Goal: Task Accomplishment & Management: Complete application form

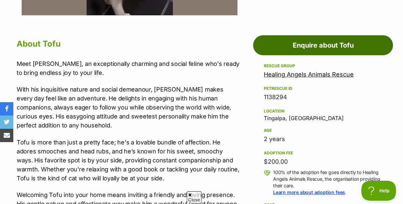
scroll to position [338, 0]
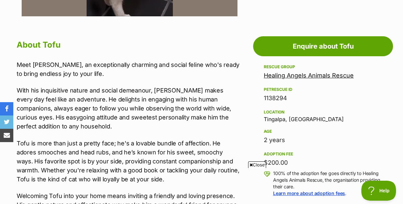
click at [280, 75] on link "Healing Angels Animals Rescue" at bounding box center [309, 75] width 90 height 7
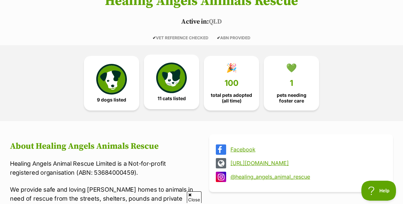
click at [171, 74] on img at bounding box center [171, 78] width 31 height 31
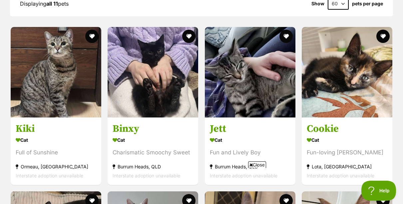
scroll to position [725, 0]
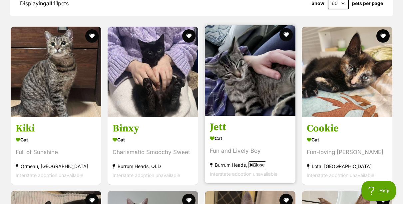
click at [238, 88] on img at bounding box center [250, 70] width 91 height 91
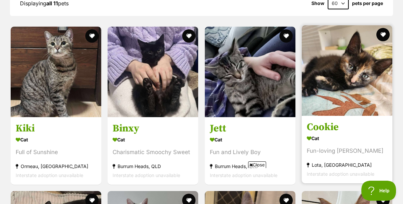
click at [338, 53] on img at bounding box center [347, 70] width 91 height 91
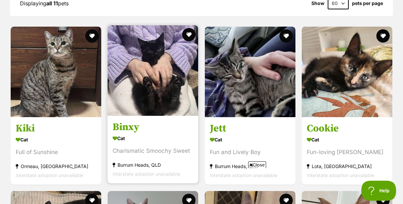
click at [176, 91] on img at bounding box center [152, 70] width 91 height 91
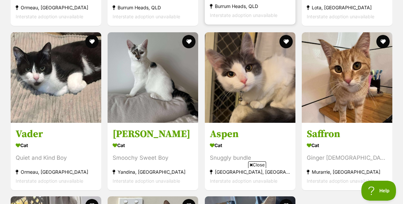
scroll to position [888, 0]
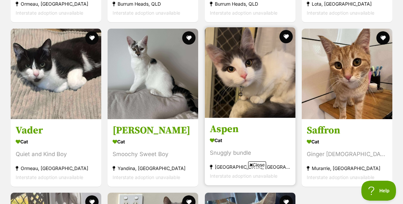
click at [239, 79] on img at bounding box center [250, 72] width 91 height 91
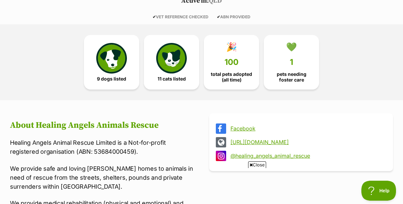
scroll to position [0, 0]
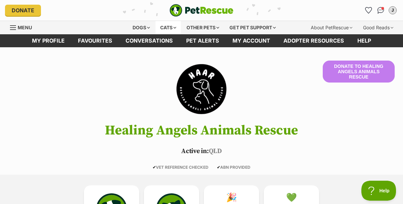
click at [173, 25] on div "Cats" at bounding box center [167, 27] width 25 height 13
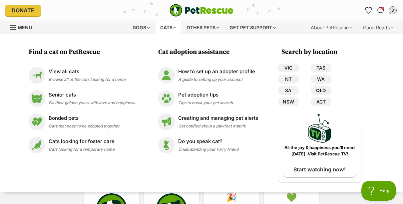
click at [324, 90] on link "QLD" at bounding box center [320, 90] width 21 height 9
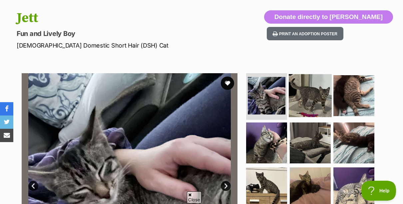
click at [304, 100] on img at bounding box center [310, 95] width 43 height 43
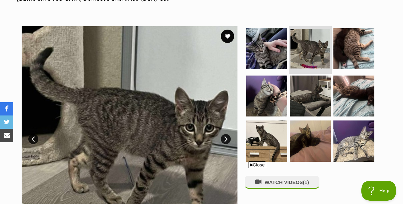
scroll to position [112, 0]
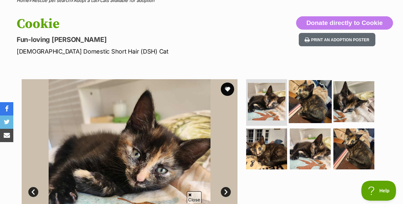
click at [305, 106] on img at bounding box center [310, 101] width 43 height 43
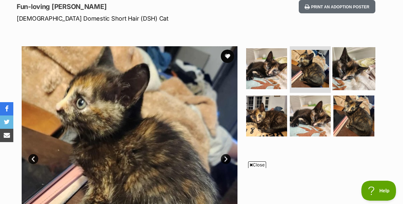
click at [346, 73] on img at bounding box center [353, 68] width 43 height 43
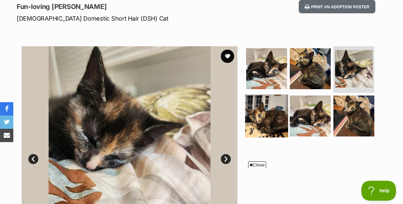
click at [252, 122] on img at bounding box center [266, 115] width 43 height 43
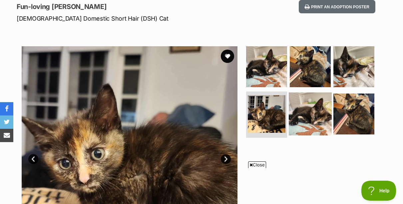
click at [304, 110] on img at bounding box center [310, 113] width 43 height 43
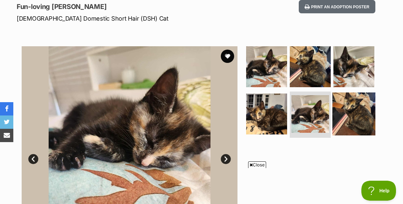
click at [345, 108] on img at bounding box center [353, 113] width 43 height 43
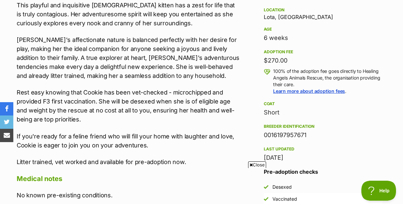
scroll to position [443, 0]
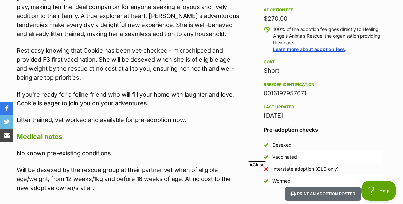
click at [189, 124] on p "Litter trained, vet worked and available for pre-adoption now." at bounding box center [128, 119] width 223 height 9
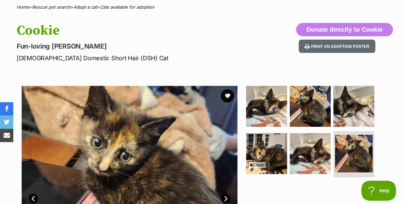
scroll to position [57, 0]
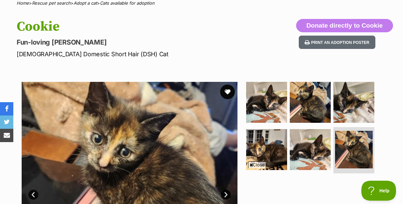
click at [230, 95] on button "favourite" at bounding box center [227, 92] width 15 height 15
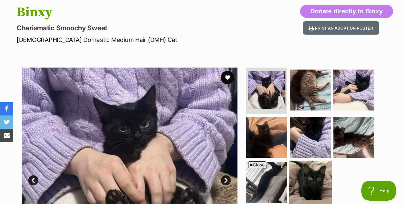
click at [323, 164] on img at bounding box center [310, 182] width 43 height 43
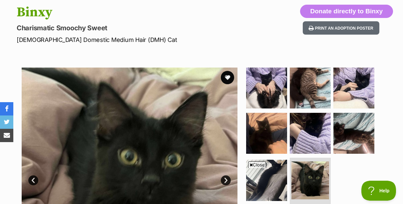
click at [256, 163] on span "Close" at bounding box center [257, 164] width 18 height 7
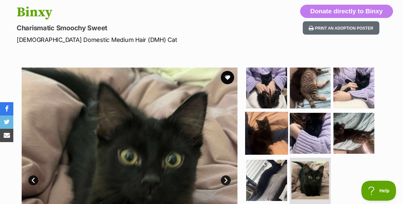
click at [269, 135] on img at bounding box center [266, 132] width 43 height 43
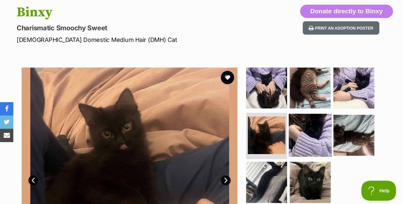
click at [297, 130] on img at bounding box center [310, 134] width 43 height 43
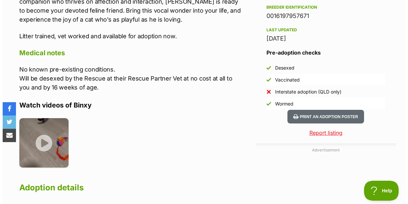
scroll to position [584, 0]
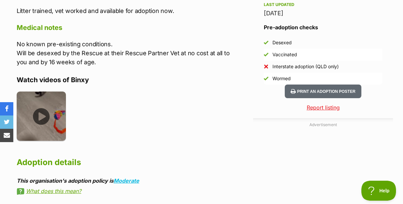
click at [45, 106] on img at bounding box center [41, 116] width 49 height 49
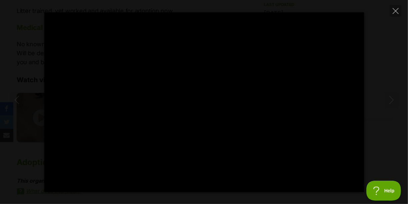
type input "100"
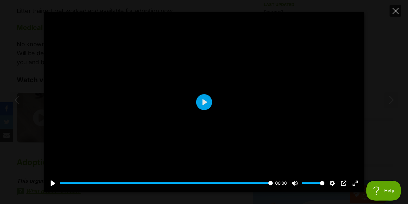
click at [394, 10] on icon "Close" at bounding box center [395, 11] width 6 height 6
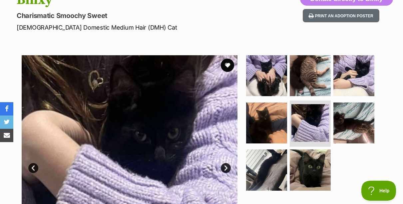
scroll to position [83, 0]
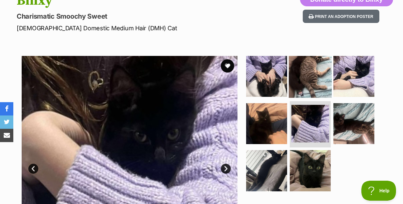
click at [309, 76] on img at bounding box center [310, 76] width 43 height 43
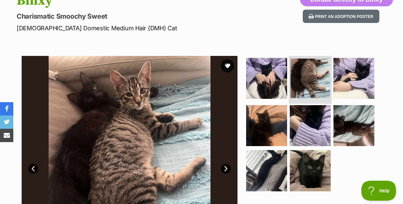
scroll to position [103, 0]
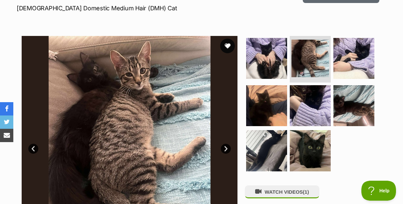
click at [226, 47] on button "favourite" at bounding box center [227, 46] width 15 height 15
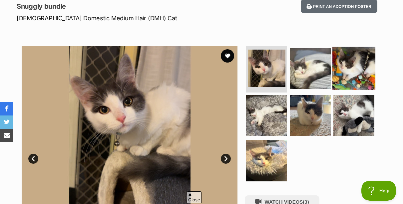
scroll to position [93, 0]
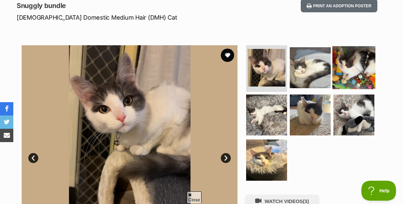
click at [351, 67] on img at bounding box center [353, 67] width 43 height 43
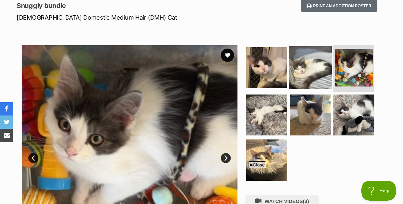
scroll to position [0, 0]
click at [320, 73] on img at bounding box center [310, 67] width 43 height 43
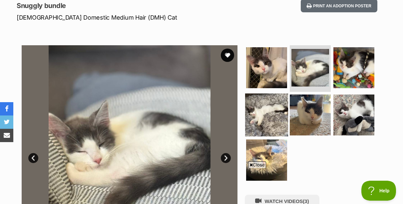
click at [272, 112] on img at bounding box center [266, 114] width 43 height 43
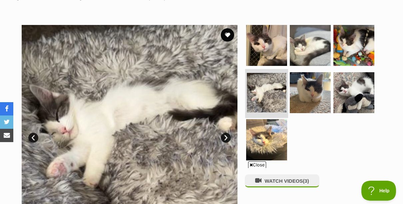
scroll to position [116, 0]
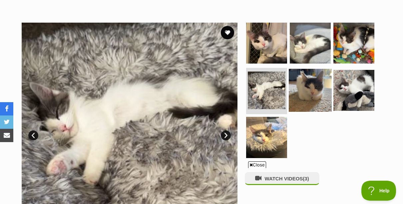
click at [316, 93] on img at bounding box center [310, 90] width 43 height 43
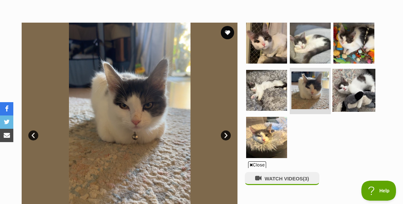
click at [359, 89] on img at bounding box center [353, 90] width 43 height 43
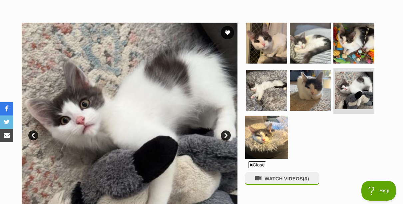
click at [284, 121] on img at bounding box center [266, 137] width 43 height 43
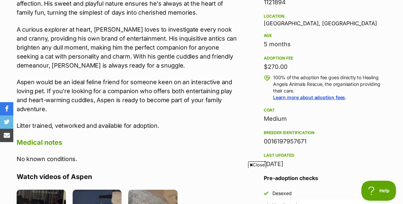
scroll to position [436, 0]
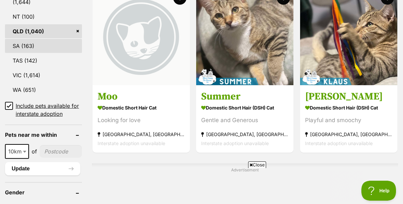
scroll to position [402, 0]
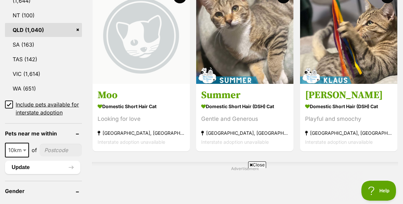
click at [11, 102] on icon at bounding box center [9, 104] width 5 height 5
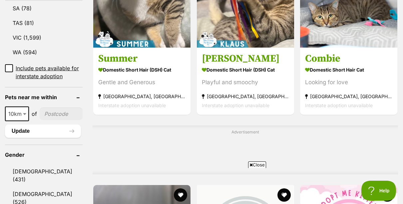
scroll to position [440, 0]
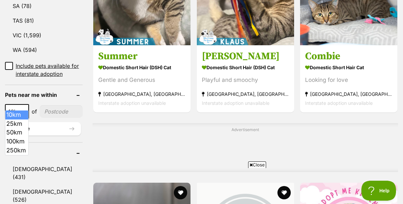
click at [26, 104] on span at bounding box center [25, 111] width 7 height 15
select select "25"
click at [58, 105] on input"] "postcode" at bounding box center [62, 111] width 42 height 13
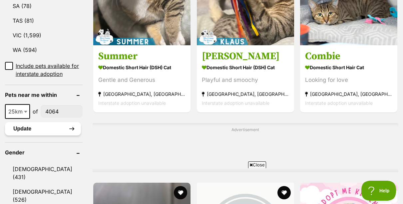
type input"] "4064"
click at [53, 122] on button "Update" at bounding box center [43, 128] width 76 height 13
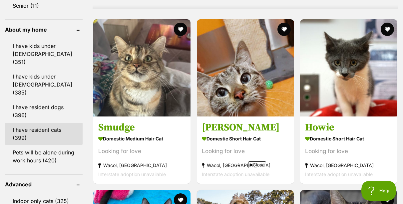
click at [17, 123] on link "I have resident cats (399)" at bounding box center [44, 134] width 78 height 22
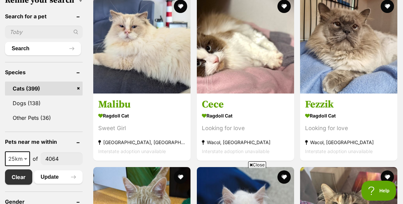
scroll to position [224, 0]
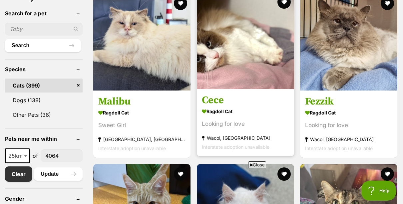
click at [222, 51] on img at bounding box center [245, 40] width 97 height 97
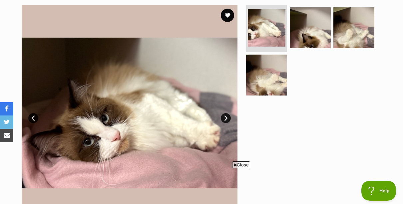
click at [225, 115] on link "Next" at bounding box center [226, 118] width 10 height 10
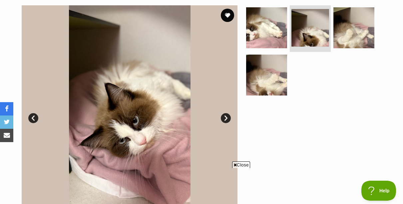
click at [225, 115] on link "Next" at bounding box center [226, 118] width 10 height 10
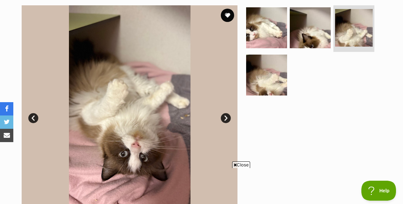
click at [225, 115] on link "Next" at bounding box center [226, 118] width 10 height 10
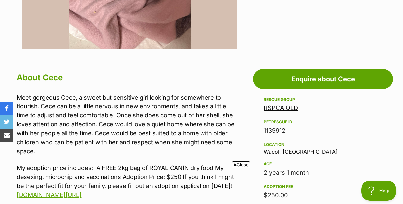
scroll to position [308, 0]
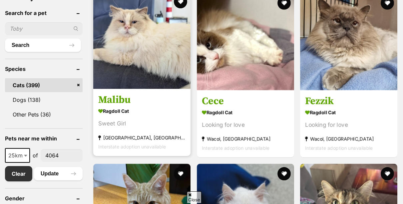
click at [160, 53] on img at bounding box center [141, 40] width 97 height 97
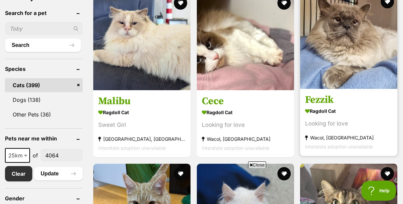
click at [329, 61] on img at bounding box center [348, 40] width 97 height 97
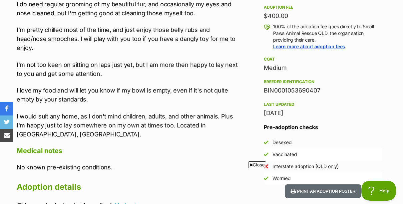
scroll to position [485, 0]
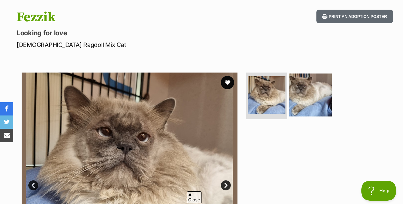
click at [304, 94] on img at bounding box center [310, 95] width 43 height 43
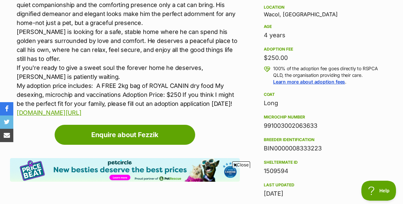
scroll to position [449, 0]
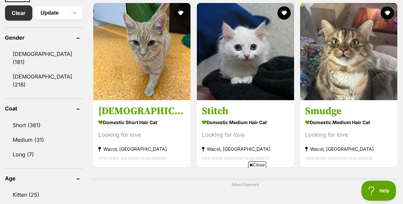
scroll to position [386, 0]
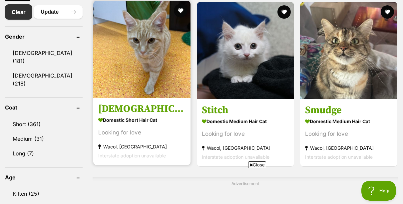
click at [161, 67] on img at bounding box center [141, 49] width 97 height 97
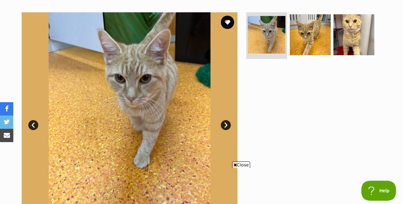
scroll to position [126, 0]
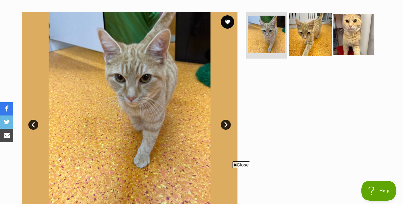
click at [302, 34] on img at bounding box center [310, 34] width 43 height 43
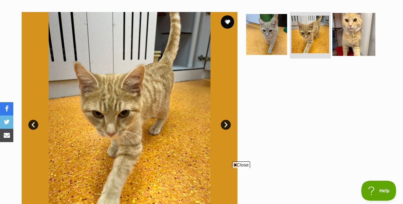
click at [344, 33] on img at bounding box center [353, 34] width 43 height 43
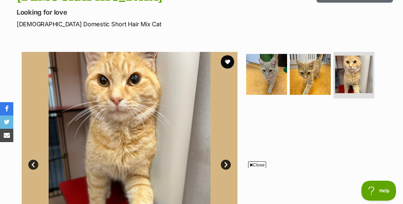
scroll to position [86, 0]
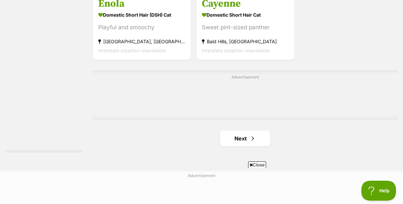
scroll to position [1473, 0]
click at [240, 136] on link "Next" at bounding box center [245, 138] width 50 height 16
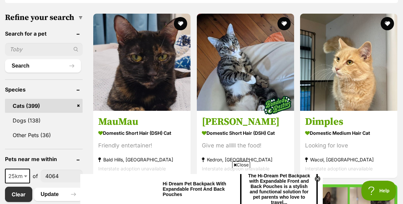
scroll to position [204, 0]
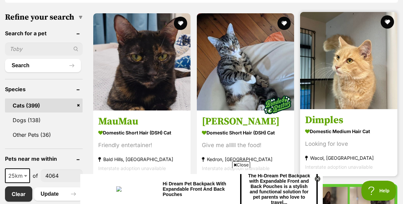
click at [326, 92] on img at bounding box center [348, 60] width 97 height 97
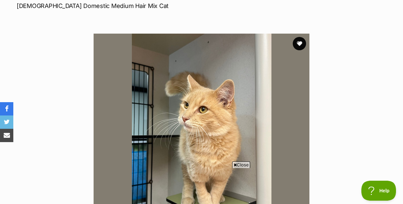
scroll to position [102, 0]
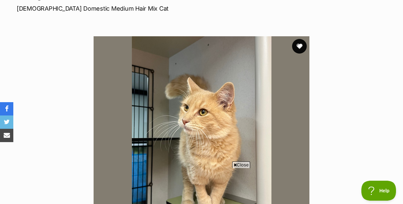
click at [298, 48] on button "favourite" at bounding box center [299, 46] width 15 height 15
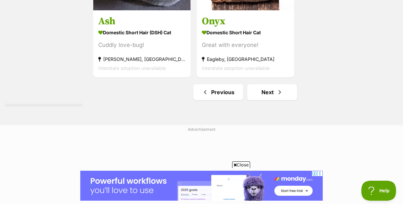
scroll to position [1538, 0]
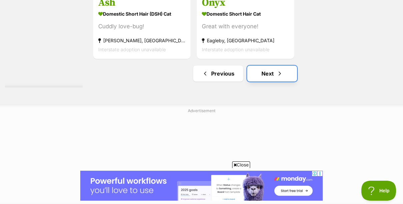
click at [264, 76] on link "Next" at bounding box center [272, 74] width 50 height 16
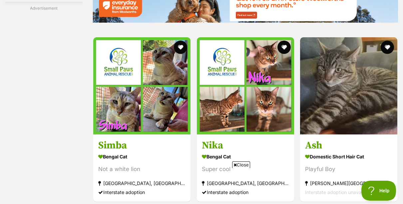
scroll to position [1051, 0]
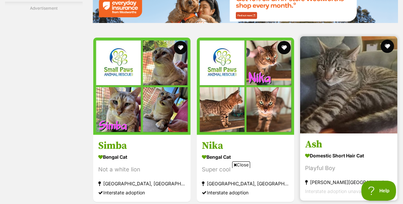
click at [362, 92] on img at bounding box center [348, 84] width 97 height 97
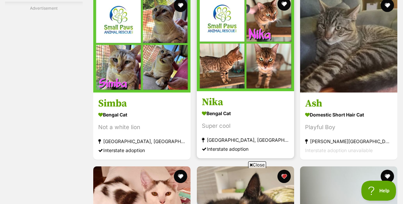
scroll to position [0, 0]
click at [257, 73] on img at bounding box center [245, 42] width 97 height 97
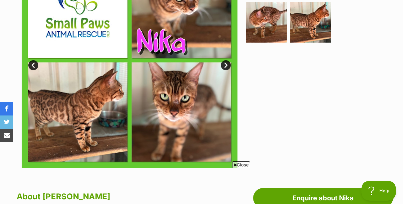
scroll to position [163, 0]
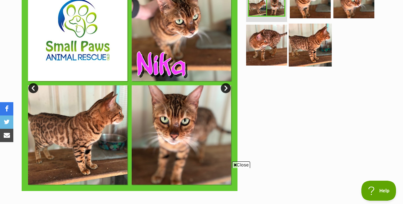
click at [303, 52] on img at bounding box center [310, 44] width 43 height 43
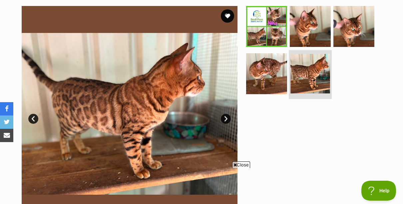
scroll to position [132, 0]
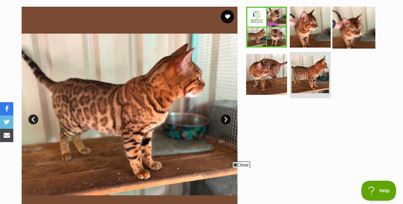
drag, startPoint x: 346, startPoint y: 32, endPoint x: 341, endPoint y: 21, distance: 11.6
click at [341, 21] on img at bounding box center [353, 27] width 43 height 43
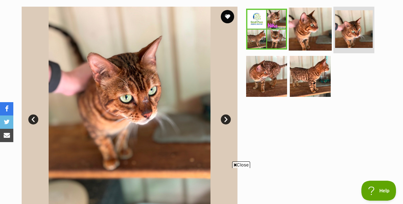
click at [316, 28] on img at bounding box center [310, 29] width 43 height 43
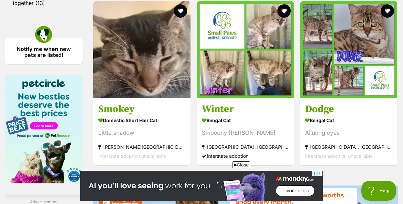
scroll to position [847, 0]
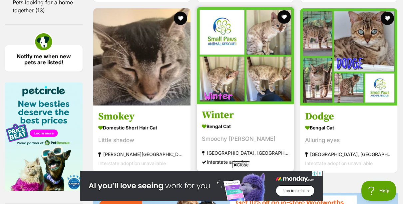
click at [241, 85] on img at bounding box center [245, 55] width 97 height 97
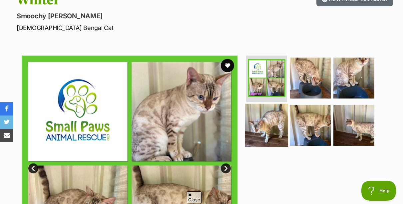
click at [276, 124] on img at bounding box center [266, 124] width 43 height 43
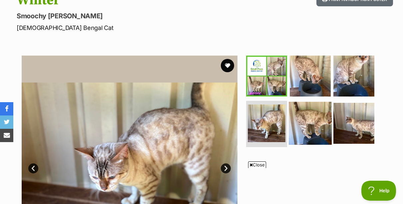
click at [307, 123] on img at bounding box center [310, 123] width 43 height 43
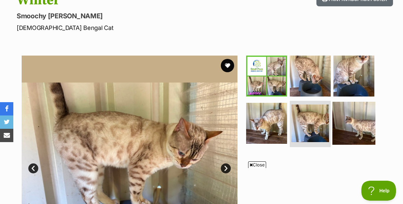
click at [335, 116] on img at bounding box center [353, 123] width 43 height 43
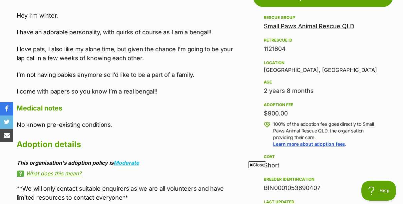
scroll to position [406, 0]
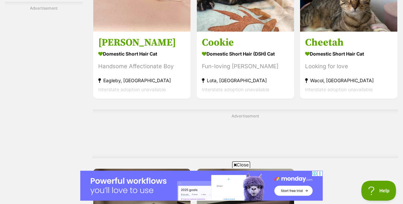
scroll to position [1326, 0]
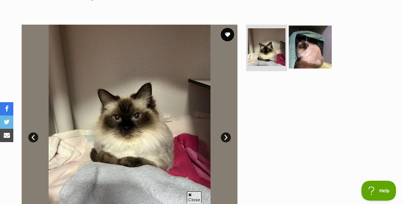
click at [300, 55] on img at bounding box center [310, 47] width 43 height 43
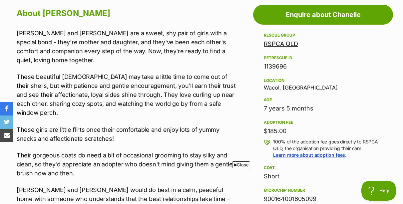
scroll to position [370, 0]
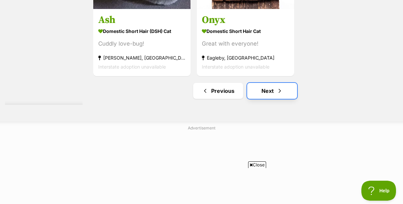
click at [267, 92] on link "Next" at bounding box center [272, 91] width 50 height 16
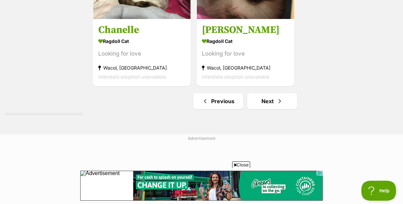
scroll to position [1572, 0]
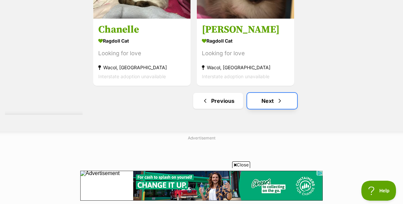
click at [274, 104] on link "Next" at bounding box center [272, 101] width 50 height 16
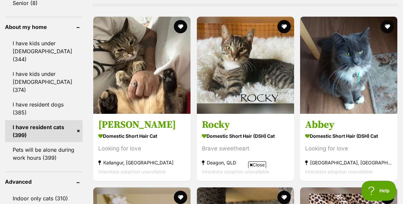
scroll to position [629, 0]
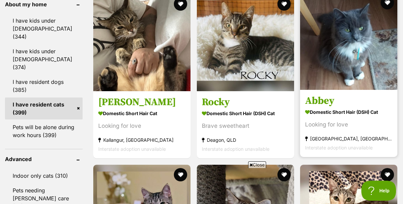
click at [335, 76] on img at bounding box center [348, 41] width 97 height 97
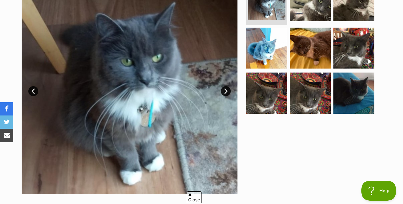
scroll to position [160, 0]
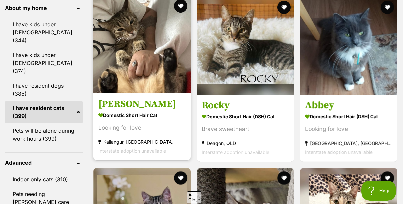
click at [141, 47] on img at bounding box center [141, 44] width 97 height 97
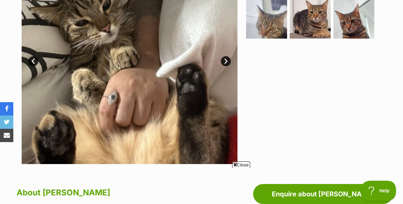
scroll to position [140, 0]
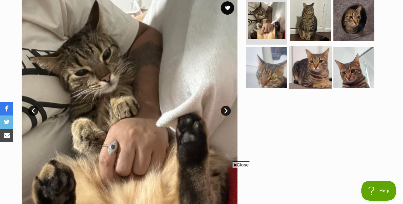
click at [303, 61] on img at bounding box center [310, 67] width 43 height 43
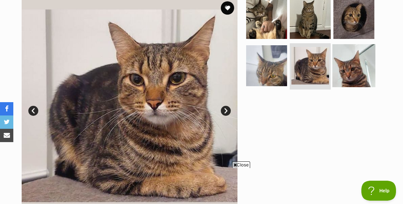
click at [350, 66] on img at bounding box center [353, 65] width 43 height 43
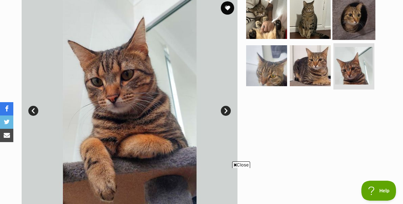
click at [343, 24] on img at bounding box center [353, 18] width 43 height 43
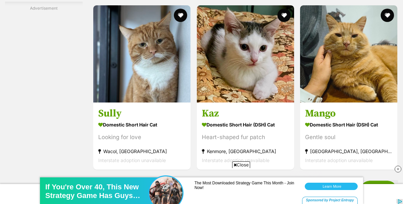
scroll to position [1190, 0]
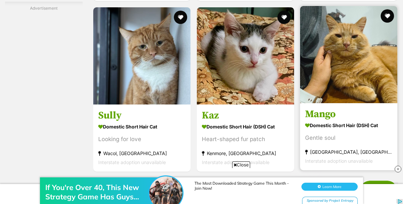
click at [328, 92] on img at bounding box center [348, 54] width 97 height 97
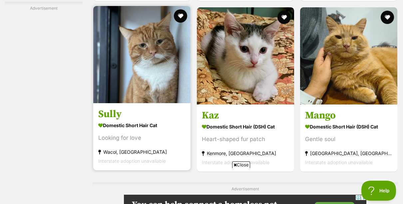
scroll to position [0, 0]
click at [128, 91] on img at bounding box center [141, 54] width 97 height 97
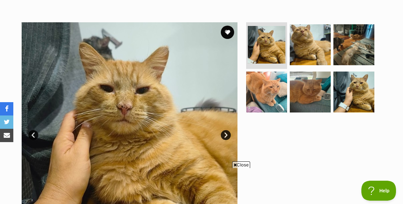
scroll to position [115, 0]
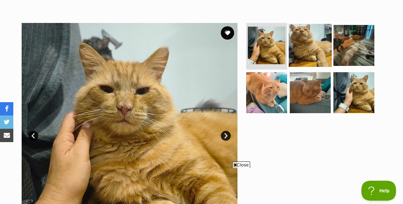
click at [298, 49] on img at bounding box center [310, 45] width 43 height 43
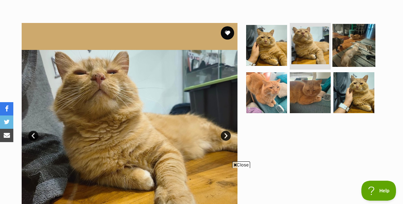
click at [345, 50] on img at bounding box center [353, 45] width 43 height 43
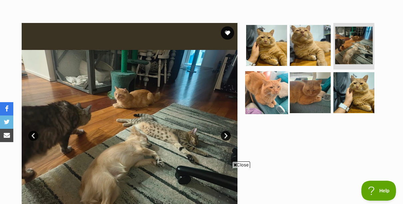
click at [267, 88] on img at bounding box center [266, 92] width 43 height 43
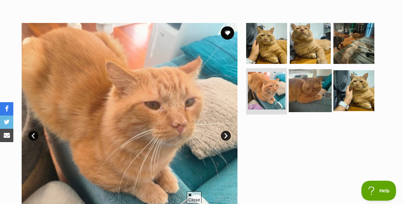
click at [313, 85] on img at bounding box center [310, 90] width 43 height 43
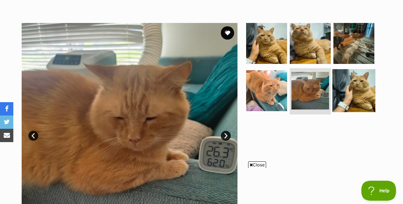
scroll to position [0, 0]
click at [342, 83] on img at bounding box center [353, 90] width 43 height 43
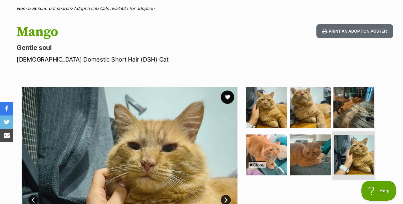
scroll to position [51, 0]
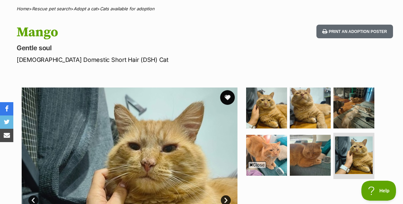
click at [231, 99] on button "favourite" at bounding box center [227, 97] width 15 height 15
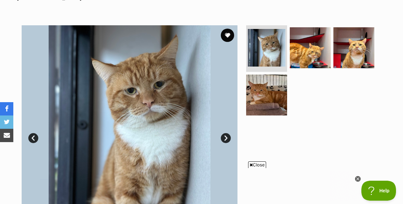
scroll to position [113, 0]
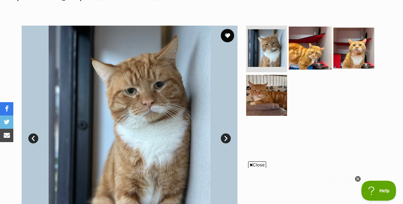
click at [309, 45] on img at bounding box center [310, 48] width 43 height 43
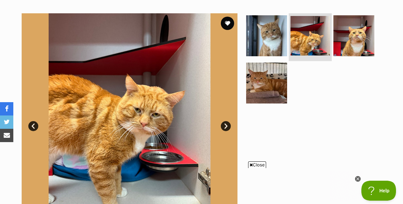
scroll to position [125, 0]
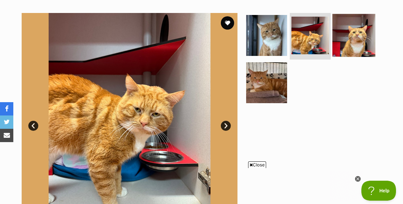
click at [346, 44] on img at bounding box center [353, 35] width 43 height 43
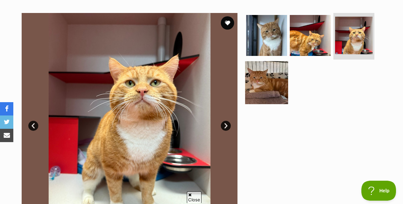
scroll to position [0, 0]
click at [261, 90] on img at bounding box center [266, 82] width 43 height 43
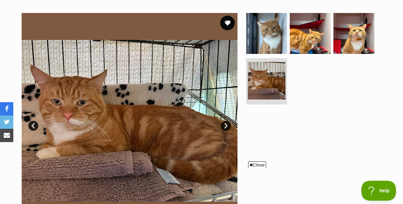
click at [229, 24] on button "favourite" at bounding box center [227, 23] width 15 height 15
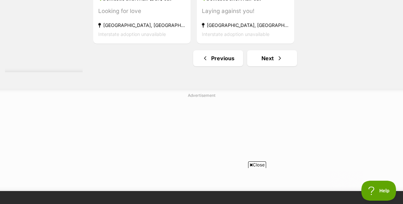
scroll to position [1557, 0]
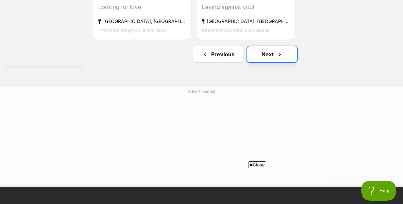
click at [257, 61] on link "Next" at bounding box center [272, 54] width 50 height 16
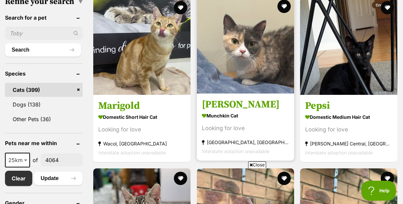
scroll to position [220, 0]
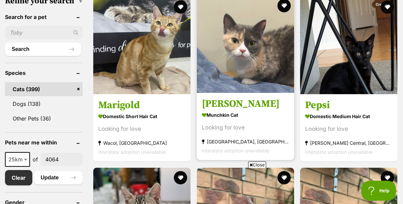
click at [227, 68] on img at bounding box center [245, 44] width 97 height 97
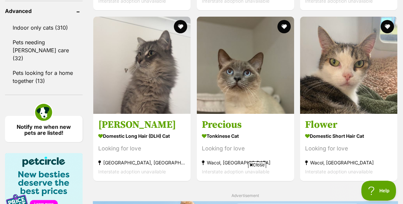
scroll to position [777, 0]
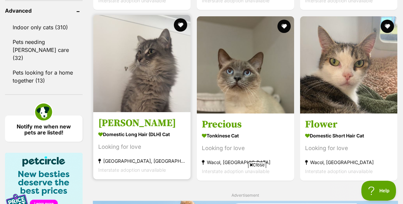
click at [166, 75] on img at bounding box center [141, 63] width 97 height 97
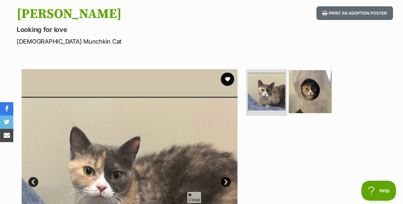
click at [308, 88] on img at bounding box center [310, 91] width 43 height 43
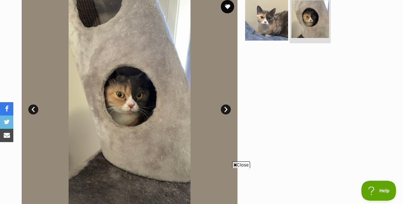
click at [271, 25] on img at bounding box center [266, 19] width 43 height 43
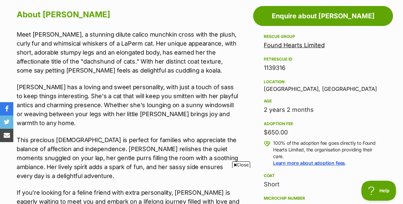
scroll to position [404, 0]
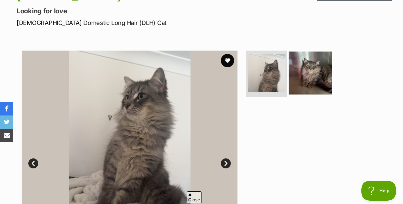
click at [316, 79] on img at bounding box center [310, 73] width 43 height 43
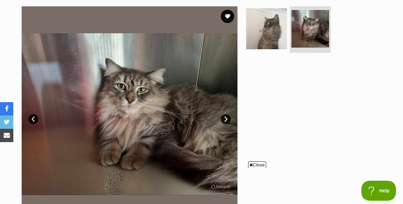
scroll to position [132, 0]
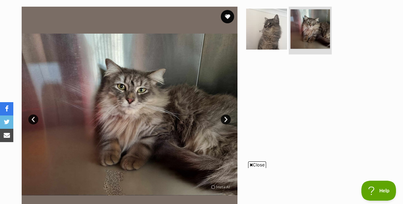
click at [303, 25] on img at bounding box center [310, 29] width 40 height 40
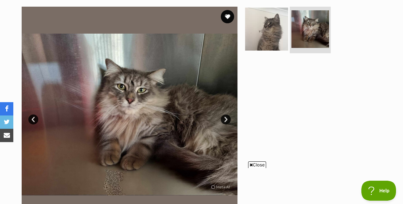
click at [276, 33] on img at bounding box center [266, 29] width 43 height 43
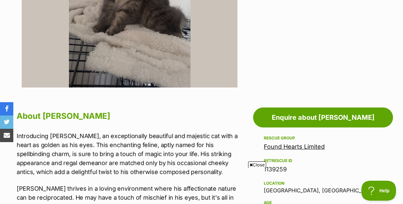
scroll to position [280, 0]
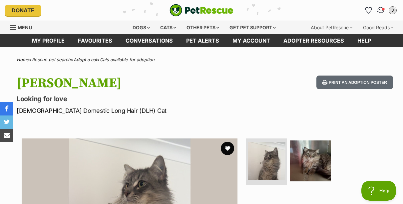
click at [380, 8] on img "Conversations" at bounding box center [380, 10] width 9 height 9
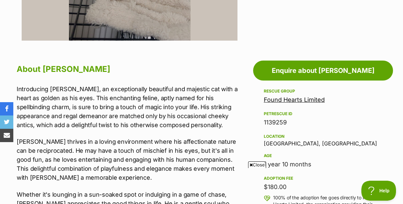
scroll to position [314, 0]
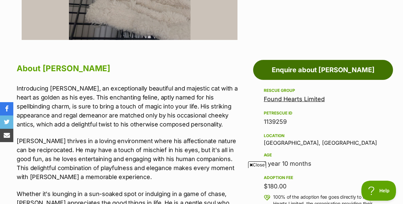
click at [317, 74] on link "Enquire about Harry potter" at bounding box center [323, 70] width 140 height 20
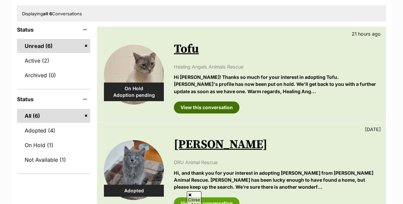
click at [193, 108] on link "View this conversation" at bounding box center [207, 108] width 66 height 12
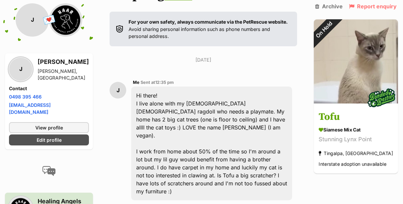
scroll to position [120, 0]
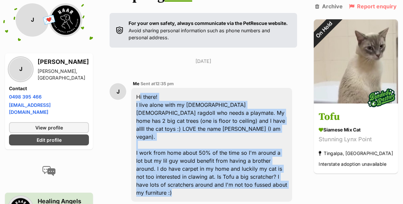
drag, startPoint x: 133, startPoint y: 79, endPoint x: 282, endPoint y: 153, distance: 166.1
click at [282, 153] on div "Hi there! I live alone with my 4-year-old male ragdoll who needs a playmate. My…" at bounding box center [211, 145] width 161 height 114
copy div "Hi there! I live alone with my 4-year-old male ragdoll who needs a playmate. My…"
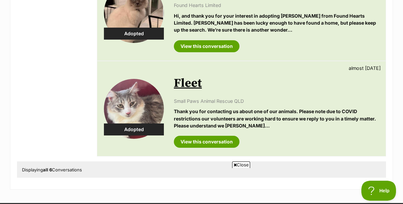
scroll to position [553, 0]
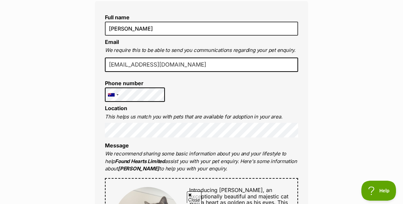
scroll to position [211, 0]
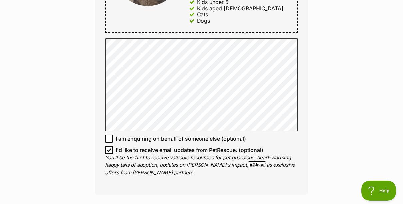
scroll to position [457, 0]
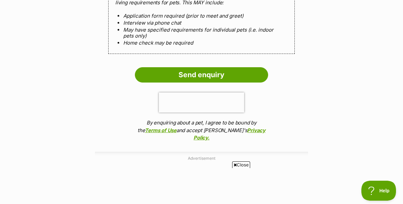
scroll to position [701, 0]
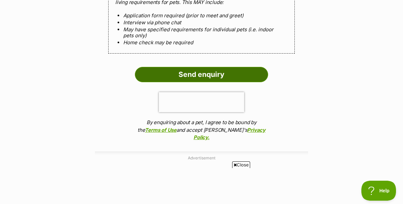
click at [217, 77] on input "Send enquiry" at bounding box center [201, 74] width 133 height 15
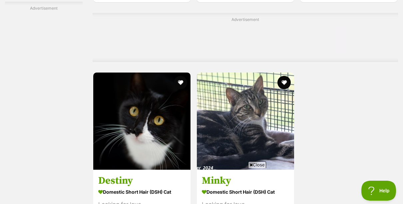
scroll to position [1359, 0]
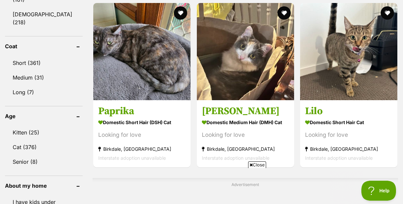
scroll to position [447, 0]
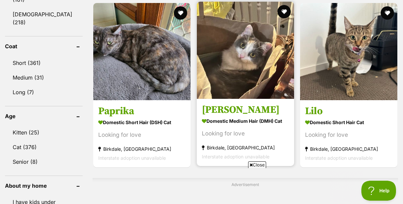
click at [250, 52] on img at bounding box center [245, 50] width 97 height 97
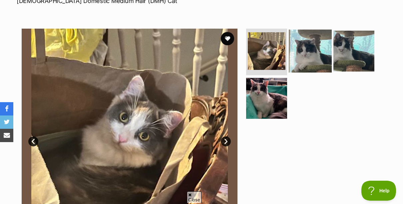
click at [302, 62] on img at bounding box center [310, 51] width 43 height 43
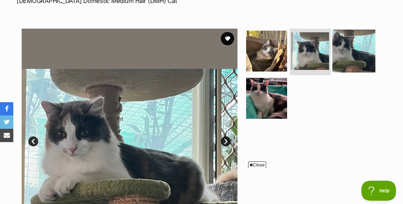
click at [348, 48] on img at bounding box center [353, 51] width 43 height 43
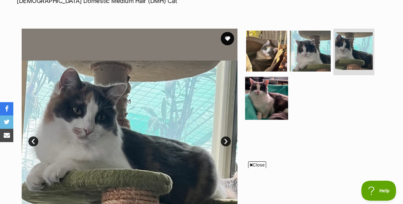
click at [274, 100] on img at bounding box center [266, 98] width 43 height 43
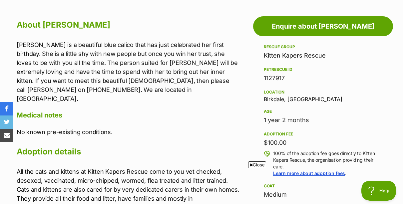
scroll to position [358, 0]
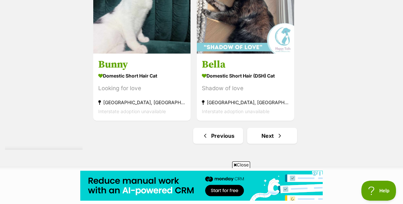
scroll to position [1538, 0]
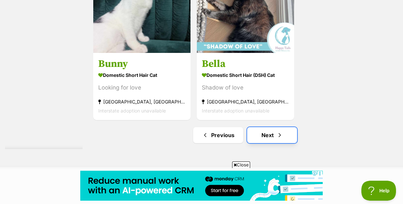
click at [272, 134] on link "Next" at bounding box center [272, 135] width 50 height 16
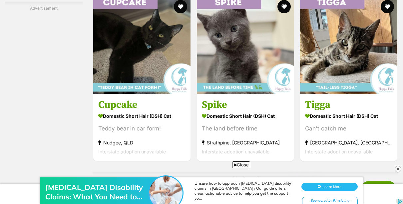
scroll to position [1201, 0]
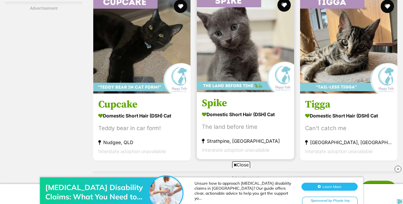
click at [240, 80] on img at bounding box center [245, 43] width 97 height 97
drag, startPoint x: 170, startPoint y: 0, endPoint x: 240, endPoint y: 80, distance: 105.9
click at [240, 80] on img at bounding box center [245, 43] width 97 height 97
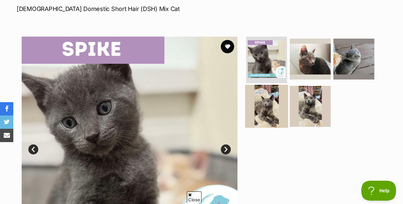
click at [262, 103] on img at bounding box center [266, 106] width 43 height 43
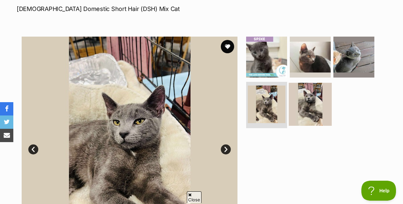
click at [308, 101] on img at bounding box center [310, 104] width 43 height 43
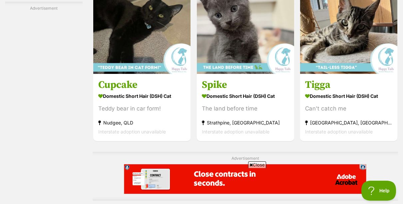
scroll to position [1221, 0]
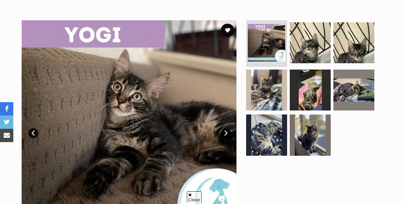
scroll to position [118, 0]
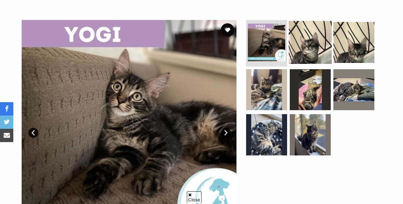
click at [304, 45] on img at bounding box center [310, 42] width 43 height 43
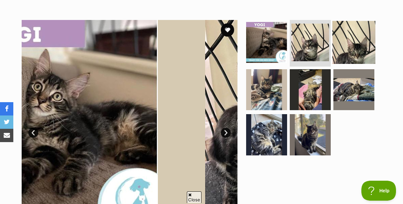
scroll to position [0, 0]
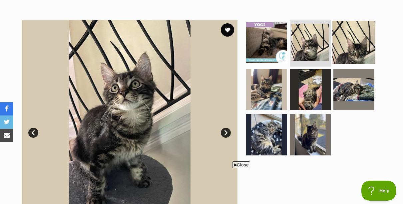
click at [352, 43] on img at bounding box center [353, 42] width 43 height 43
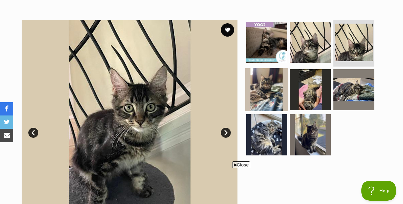
click at [275, 95] on img at bounding box center [266, 89] width 43 height 43
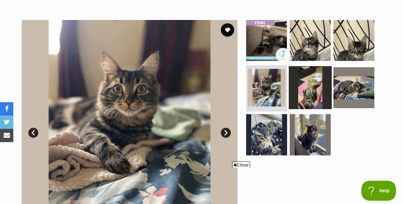
click at [308, 91] on img at bounding box center [310, 87] width 43 height 43
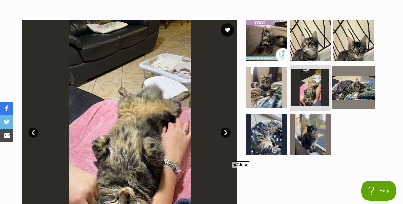
click at [354, 89] on img at bounding box center [353, 87] width 43 height 43
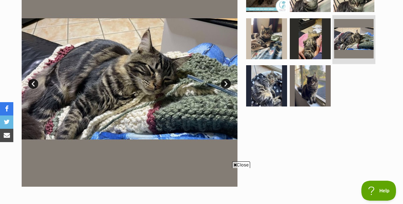
scroll to position [168, 0]
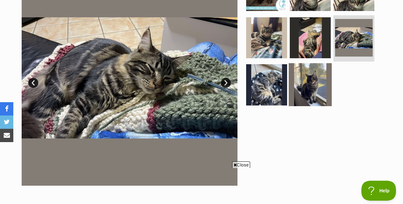
click at [302, 89] on img at bounding box center [310, 84] width 43 height 43
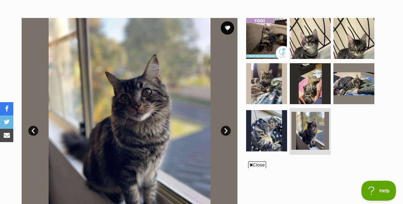
scroll to position [120, 0]
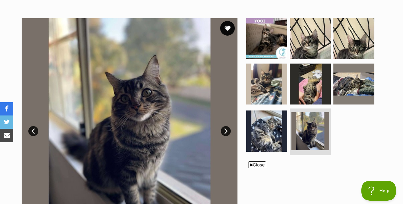
click at [228, 25] on button "favourite" at bounding box center [227, 28] width 15 height 15
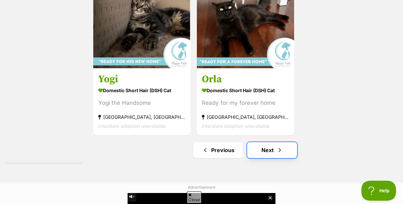
click at [268, 148] on link "Next" at bounding box center [272, 150] width 50 height 16
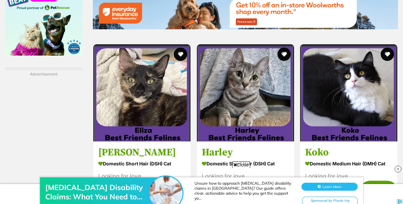
scroll to position [1027, 0]
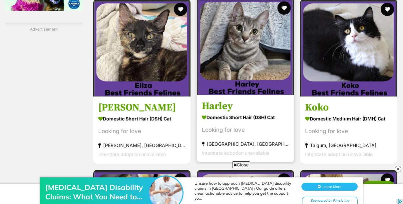
click at [234, 85] on img at bounding box center [245, 46] width 97 height 97
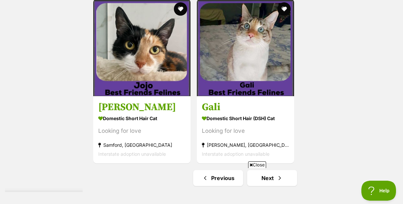
scroll to position [1454, 0]
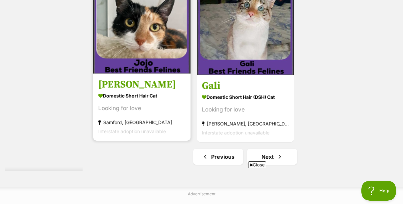
click at [149, 57] on img at bounding box center [141, 24] width 97 height 97
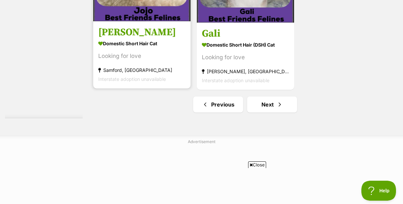
scroll to position [1507, 0]
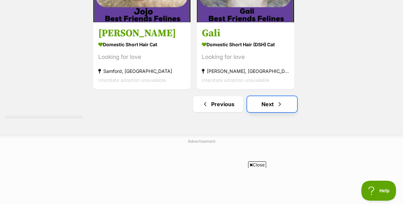
click at [275, 106] on link "Next" at bounding box center [272, 104] width 50 height 16
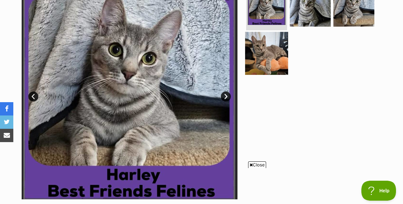
click at [259, 64] on img at bounding box center [266, 53] width 43 height 43
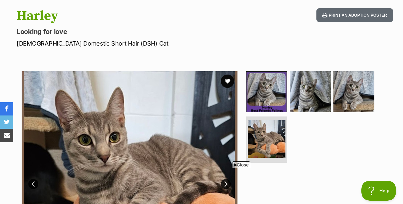
scroll to position [66, 0]
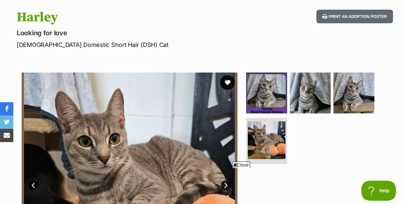
click at [226, 81] on button "favourite" at bounding box center [227, 82] width 15 height 15
click at [315, 95] on img at bounding box center [310, 93] width 43 height 43
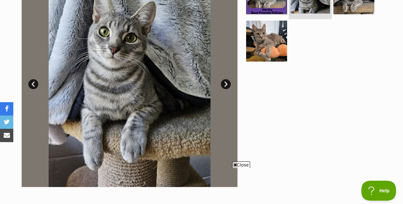
scroll to position [145, 0]
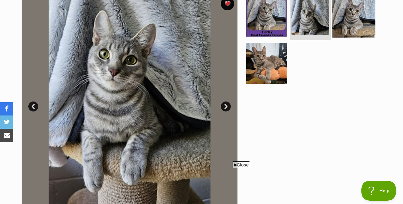
click at [352, 27] on img at bounding box center [353, 16] width 43 height 43
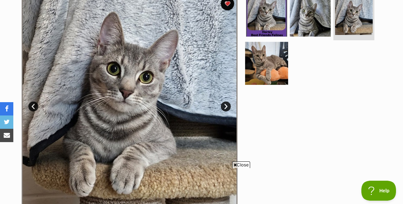
click at [259, 68] on img at bounding box center [266, 63] width 43 height 43
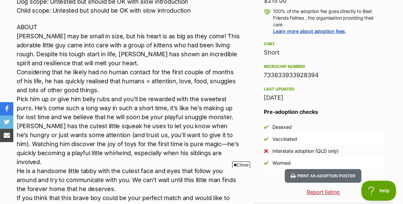
scroll to position [616, 0]
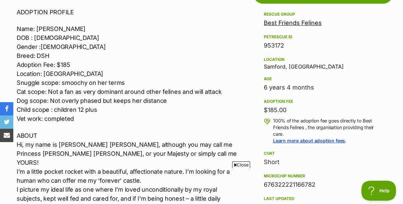
scroll to position [391, 0]
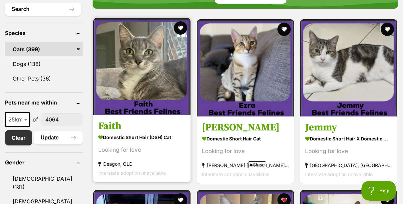
click at [165, 88] on img at bounding box center [141, 66] width 97 height 97
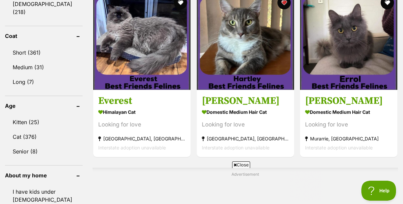
scroll to position [458, 0]
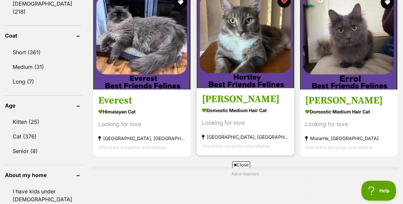
click at [240, 42] on img at bounding box center [245, 39] width 97 height 97
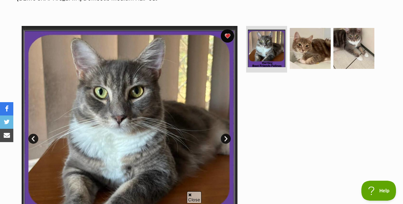
scroll to position [112, 0]
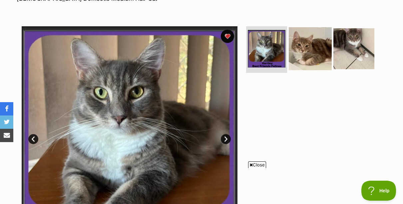
click at [301, 51] on img at bounding box center [310, 48] width 43 height 43
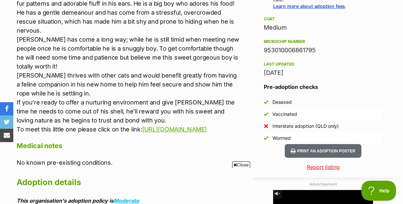
scroll to position [525, 0]
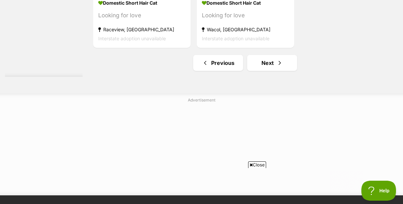
scroll to position [1613, 0]
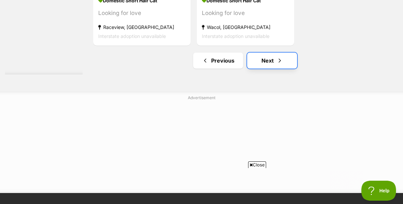
click at [257, 67] on link "Next" at bounding box center [272, 61] width 50 height 16
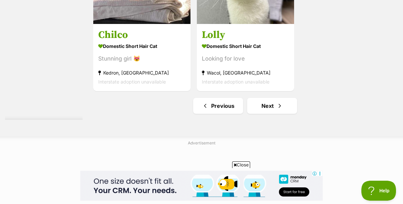
scroll to position [1506, 0]
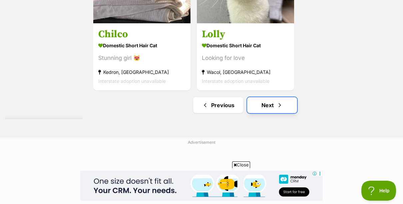
click at [263, 106] on link "Next" at bounding box center [272, 105] width 50 height 16
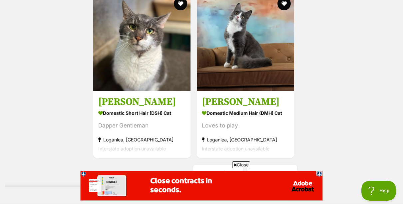
scroll to position [1440, 0]
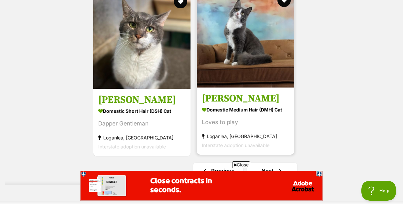
click at [276, 82] on img at bounding box center [245, 38] width 97 height 97
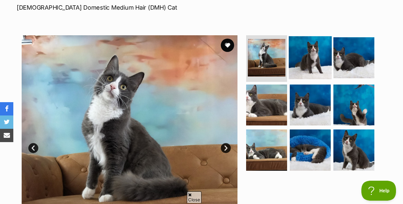
click at [308, 74] on img at bounding box center [310, 57] width 43 height 43
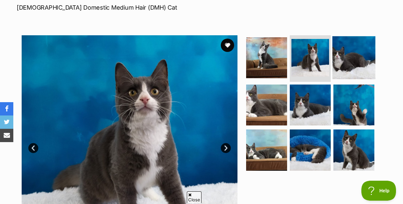
click at [346, 61] on img at bounding box center [353, 57] width 43 height 43
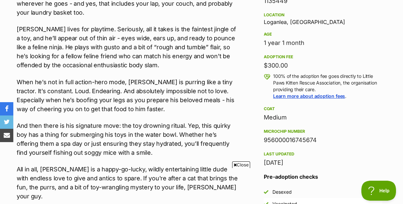
scroll to position [435, 0]
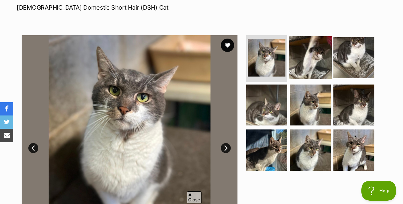
click at [301, 65] on img at bounding box center [310, 57] width 43 height 43
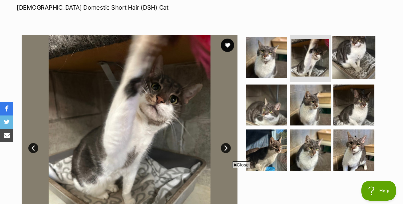
click at [357, 54] on img at bounding box center [353, 57] width 43 height 43
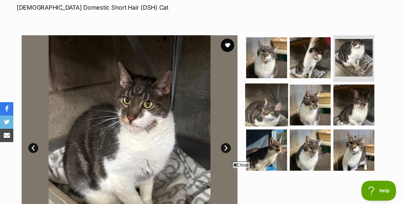
click at [272, 105] on img at bounding box center [266, 104] width 43 height 43
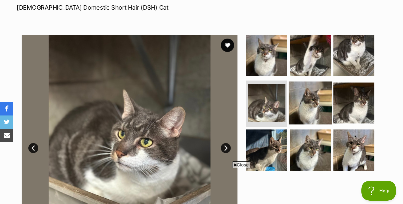
click at [304, 99] on img at bounding box center [310, 102] width 43 height 43
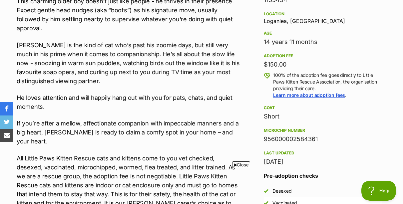
scroll to position [458, 0]
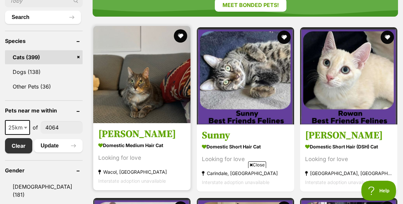
click at [169, 101] on img at bounding box center [141, 74] width 97 height 97
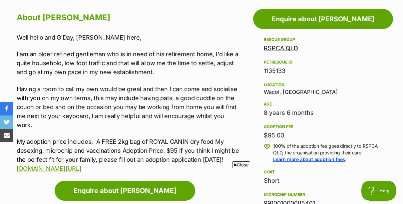
scroll to position [366, 0]
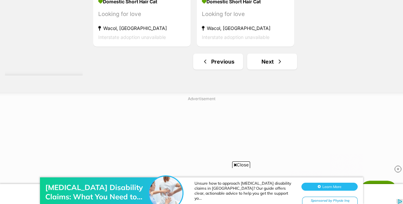
scroll to position [1612, 0]
click at [271, 65] on link "Next" at bounding box center [272, 61] width 50 height 16
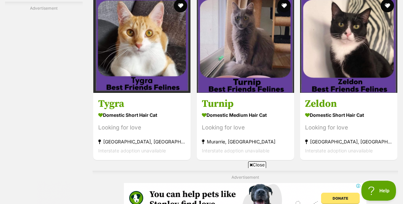
scroll to position [1192, 0]
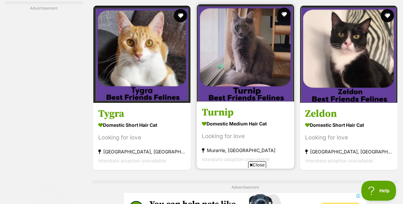
click at [264, 87] on img at bounding box center [245, 52] width 97 height 97
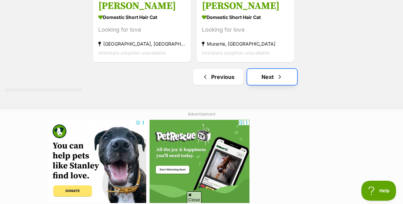
click at [272, 81] on link "Next" at bounding box center [272, 77] width 50 height 16
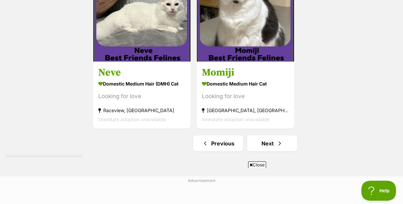
scroll to position [1475, 0]
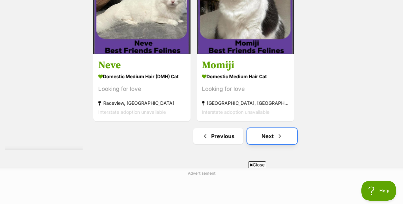
click at [277, 139] on span "Next page" at bounding box center [279, 136] width 7 height 8
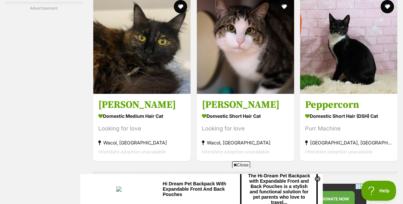
scroll to position [1261, 0]
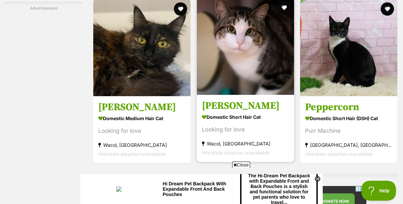
click at [264, 88] on img at bounding box center [245, 46] width 97 height 97
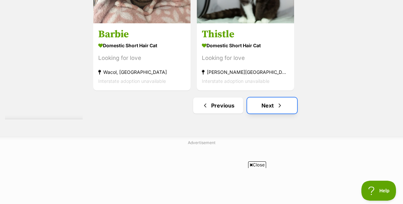
click at [271, 108] on link "Next" at bounding box center [272, 106] width 50 height 16
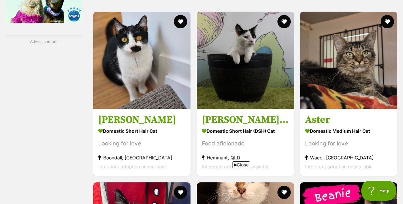
scroll to position [1015, 0]
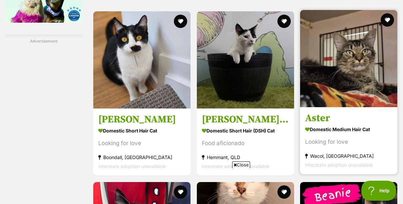
click at [326, 79] on img at bounding box center [348, 58] width 97 height 97
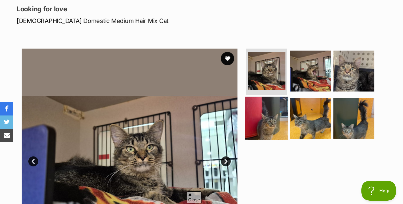
click at [274, 127] on img at bounding box center [266, 118] width 43 height 43
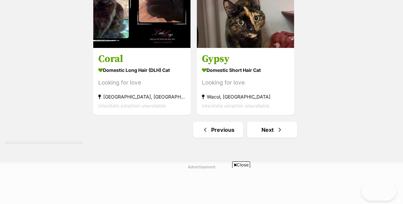
scroll to position [1492, 0]
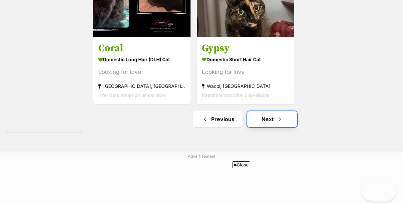
click at [273, 123] on link "Next" at bounding box center [272, 119] width 50 height 16
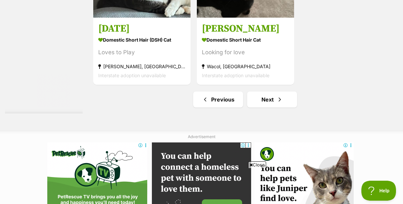
scroll to position [1514, 0]
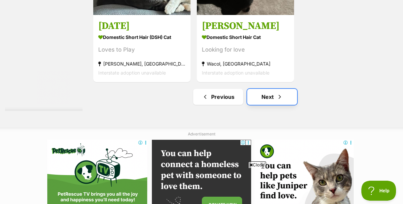
click at [257, 98] on link "Next" at bounding box center [272, 97] width 50 height 16
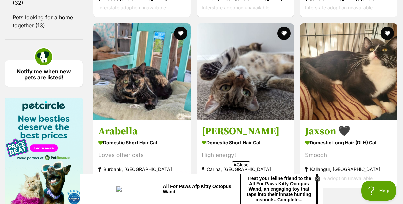
scroll to position [838, 0]
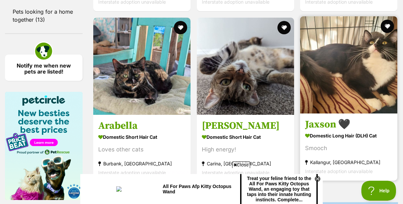
click at [320, 67] on img at bounding box center [348, 64] width 97 height 97
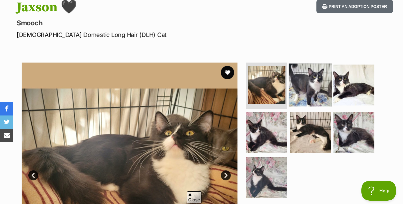
click at [304, 90] on img at bounding box center [310, 85] width 43 height 43
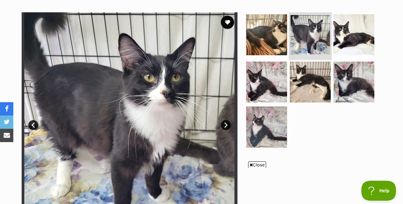
scroll to position [133, 0]
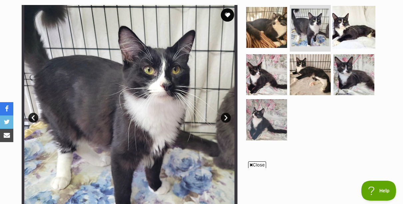
click at [347, 33] on img at bounding box center [353, 27] width 43 height 43
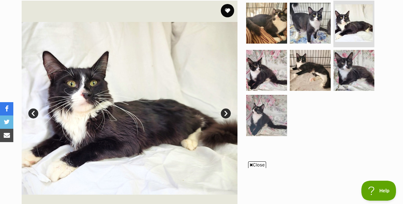
scroll to position [138, 0]
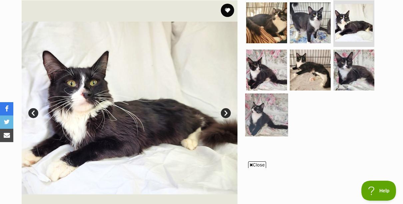
click at [276, 107] on img at bounding box center [266, 115] width 43 height 43
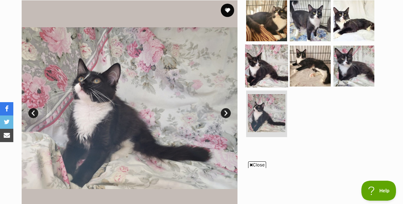
click at [274, 77] on img at bounding box center [266, 65] width 43 height 43
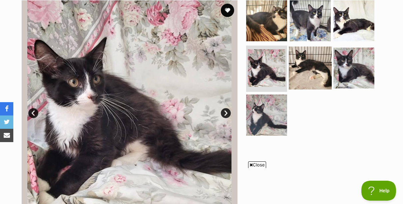
click at [306, 68] on img at bounding box center [310, 67] width 43 height 43
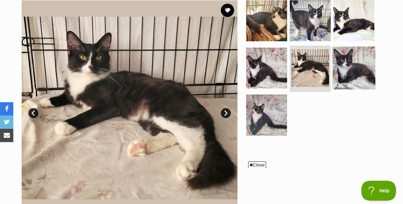
click at [345, 63] on img at bounding box center [353, 67] width 43 height 43
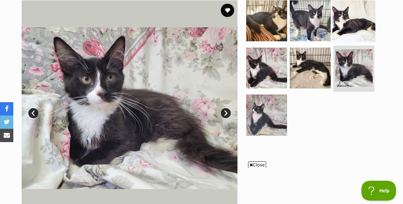
click at [338, 36] on img at bounding box center [353, 20] width 43 height 43
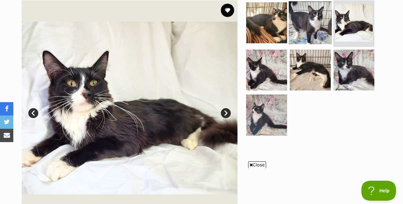
click at [318, 37] on img at bounding box center [310, 22] width 43 height 43
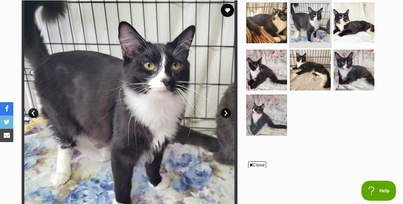
click at [289, 37] on li at bounding box center [310, 23] width 43 height 49
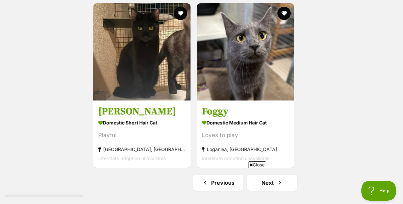
scroll to position [1492, 0]
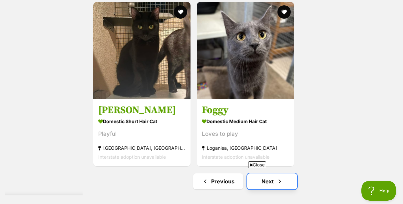
click at [280, 177] on span "Next page" at bounding box center [279, 181] width 7 height 8
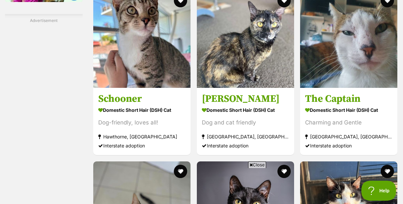
scroll to position [1044, 0]
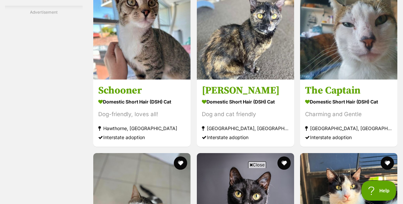
click at [280, 92] on h3 "Queen Latifa" at bounding box center [245, 90] width 87 height 13
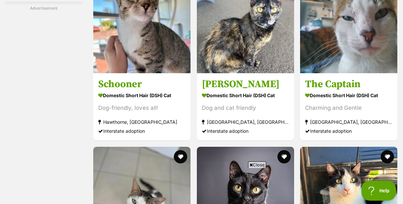
scroll to position [1081, 0]
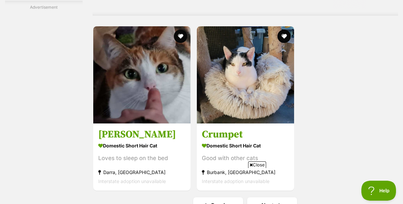
scroll to position [1406, 0]
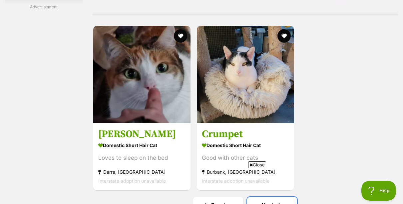
click at [283, 197] on link "Next" at bounding box center [272, 205] width 50 height 16
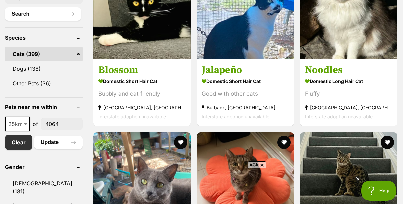
scroll to position [255, 0]
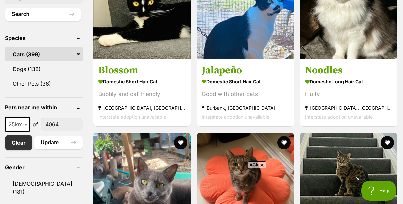
click at [28, 120] on span at bounding box center [26, 124] width 7 height 15
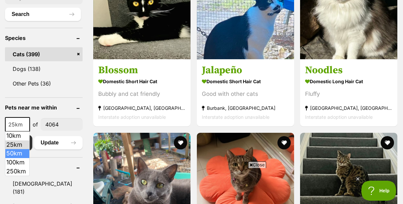
select select "50"
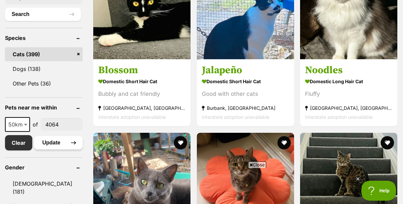
click at [51, 144] on button "Update" at bounding box center [58, 142] width 49 height 13
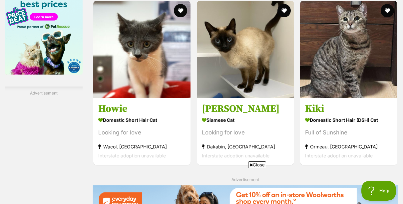
scroll to position [980, 0]
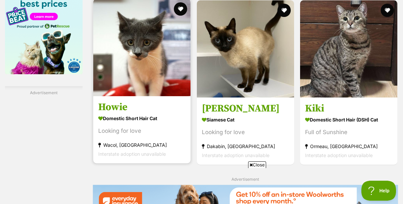
click at [148, 103] on link "Howie Domestic Short Hair Cat Looking for love Wacol, [GEOGRAPHIC_DATA] Interst…" at bounding box center [141, 130] width 97 height 68
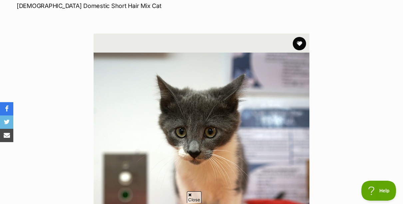
scroll to position [104, 0]
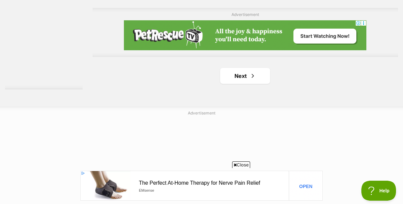
scroll to position [1548, 0]
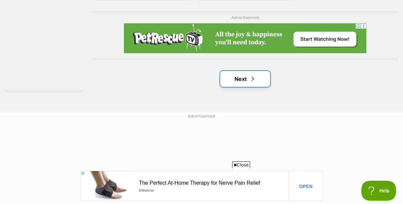
click at [242, 85] on link "Next" at bounding box center [245, 79] width 50 height 16
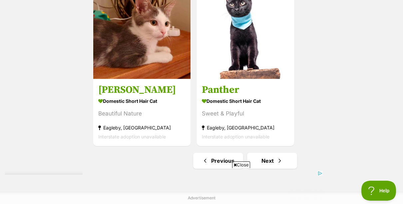
scroll to position [1533, 0]
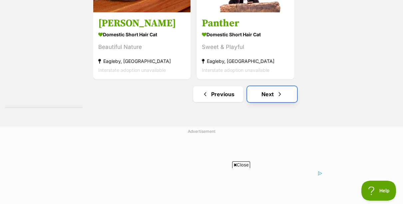
click at [283, 95] on link "Next" at bounding box center [272, 94] width 50 height 16
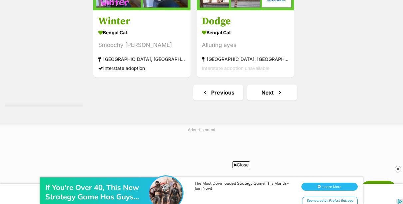
scroll to position [1597, 0]
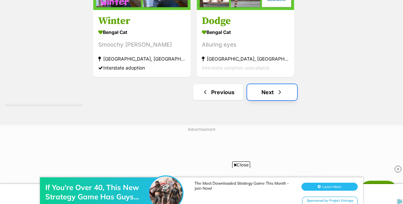
drag, startPoint x: 289, startPoint y: 90, endPoint x: 281, endPoint y: 96, distance: 10.2
click at [281, 96] on span "Next page" at bounding box center [279, 92] width 7 height 8
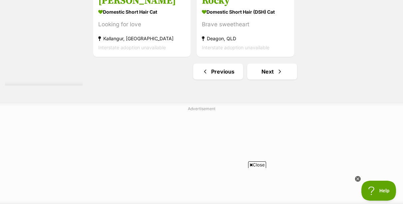
scroll to position [1556, 0]
click at [286, 76] on link "Next" at bounding box center [272, 71] width 50 height 16
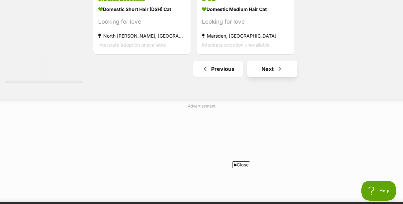
scroll to position [1558, 0]
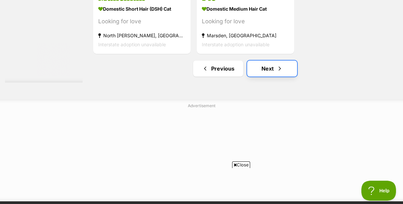
click at [281, 66] on span "Next page" at bounding box center [279, 69] width 7 height 8
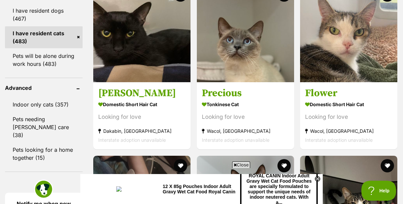
scroll to position [716, 0]
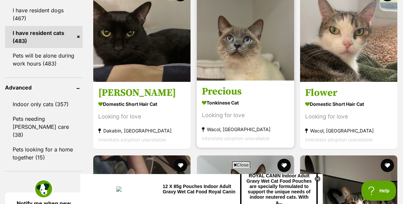
click at [276, 61] on img at bounding box center [245, 31] width 97 height 97
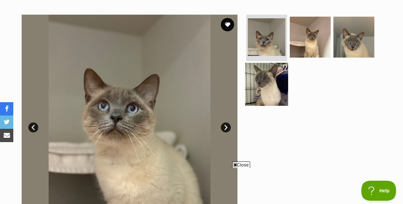
drag, startPoint x: 261, startPoint y: 81, endPoint x: 256, endPoint y: 80, distance: 5.2
click at [256, 80] on img at bounding box center [266, 84] width 43 height 43
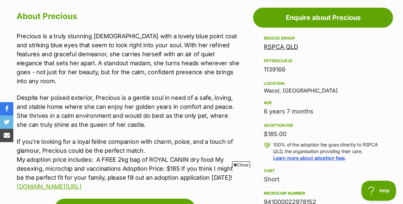
scroll to position [368, 0]
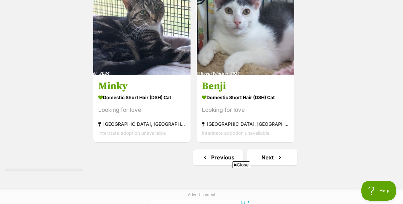
scroll to position [1573, 0]
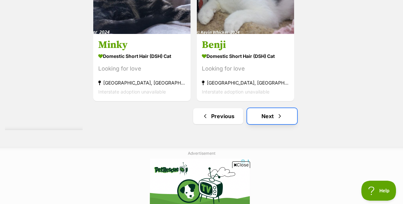
click at [282, 119] on span "Next page" at bounding box center [279, 116] width 7 height 8
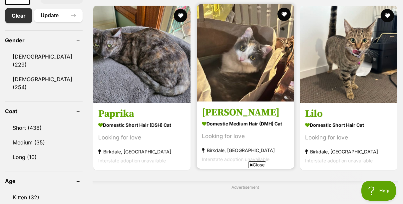
scroll to position [399, 0]
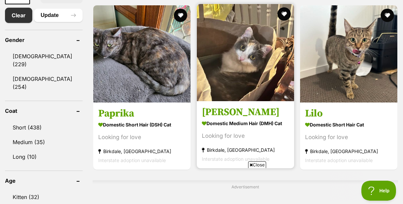
click at [271, 94] on img at bounding box center [245, 52] width 97 height 97
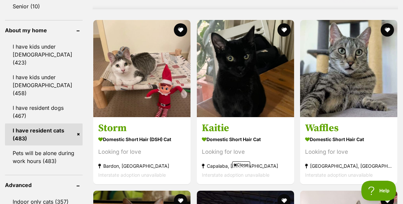
scroll to position [637, 0]
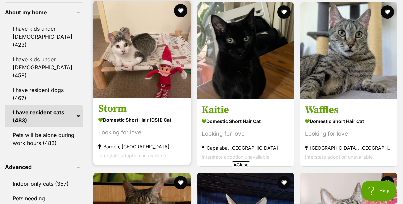
click at [151, 56] on img at bounding box center [141, 49] width 97 height 97
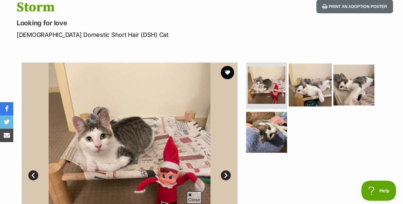
click at [305, 87] on img at bounding box center [310, 85] width 43 height 43
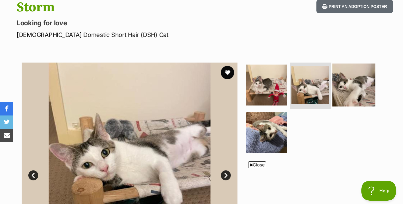
click at [343, 88] on img at bounding box center [353, 85] width 43 height 43
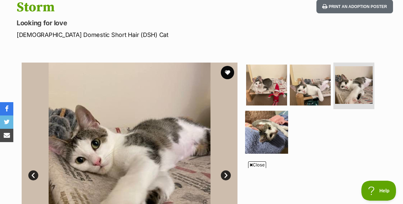
click at [263, 128] on img at bounding box center [266, 131] width 43 height 43
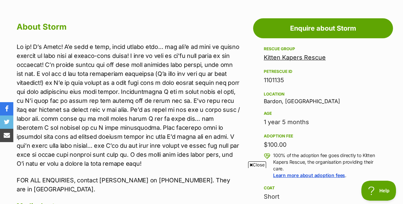
scroll to position [372, 0]
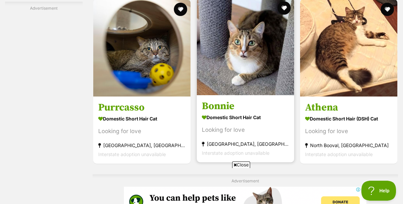
scroll to position [1219, 0]
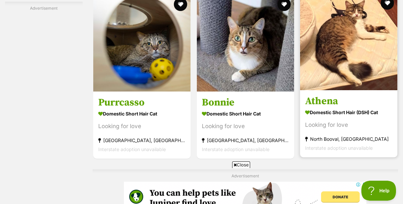
click at [332, 76] on img at bounding box center [348, 41] width 97 height 97
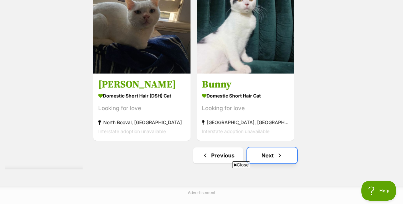
click at [285, 147] on link "Next" at bounding box center [272, 155] width 50 height 16
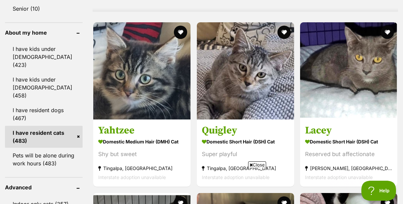
scroll to position [635, 0]
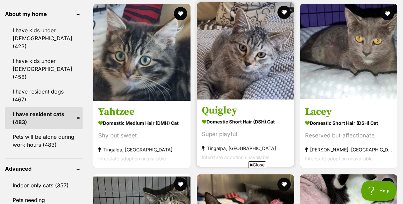
click at [241, 88] on img at bounding box center [245, 50] width 97 height 97
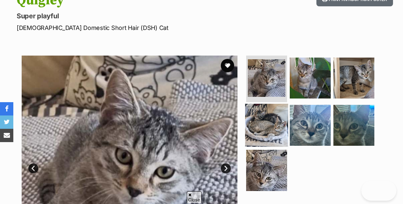
click at [267, 122] on img at bounding box center [266, 124] width 43 height 43
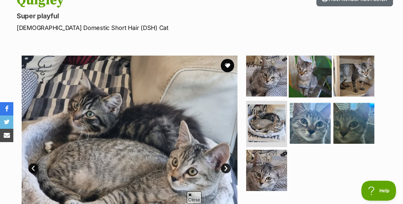
click at [307, 89] on img at bounding box center [310, 76] width 43 height 43
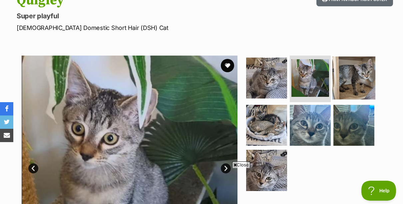
click at [343, 89] on img at bounding box center [353, 78] width 43 height 43
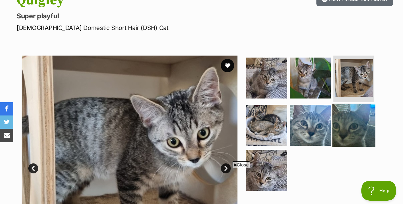
click at [346, 111] on img at bounding box center [353, 124] width 43 height 43
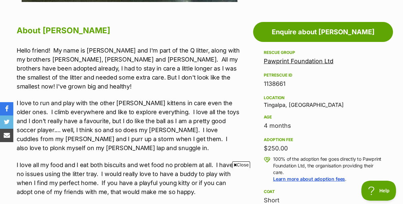
scroll to position [352, 0]
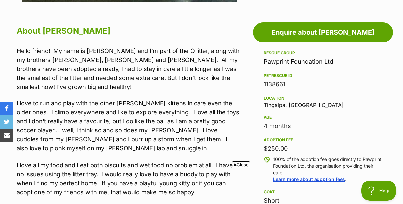
click at [191, 122] on p "I love to run and play with the other foster kittens in care even the older one…" at bounding box center [128, 126] width 223 height 54
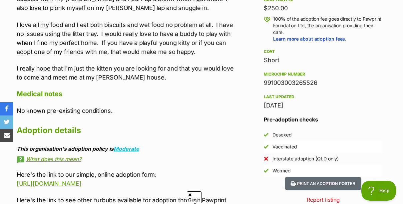
scroll to position [0, 0]
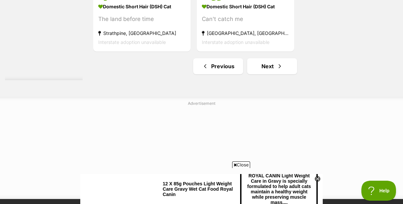
scroll to position [1561, 0]
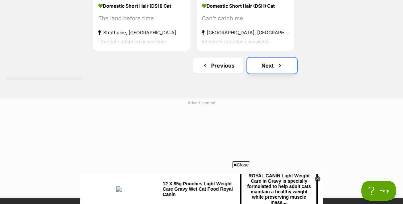
click at [287, 71] on link "Next" at bounding box center [272, 66] width 50 height 16
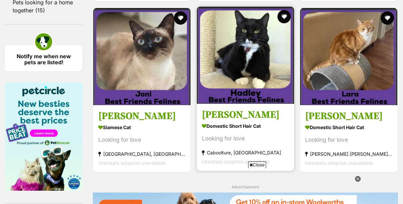
click at [268, 75] on img at bounding box center [245, 55] width 97 height 97
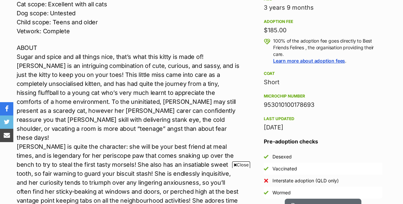
scroll to position [471, 0]
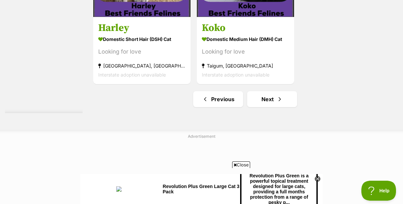
scroll to position [1590, 0]
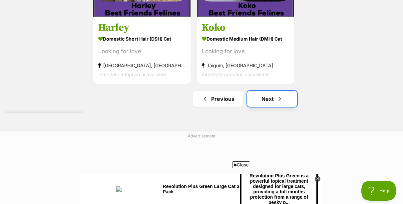
click at [261, 96] on link "Next" at bounding box center [272, 99] width 50 height 16
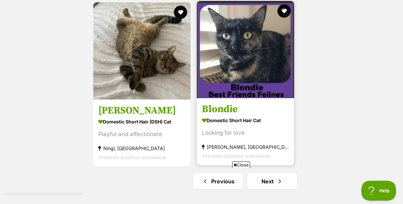
scroll to position [1445, 0]
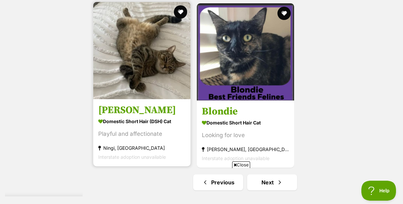
click at [171, 66] on img at bounding box center [141, 50] width 97 height 97
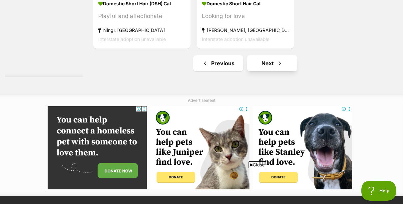
scroll to position [1563, 0]
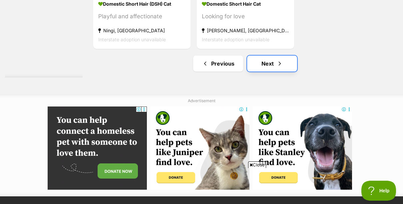
click at [258, 71] on link "Next" at bounding box center [272, 64] width 50 height 16
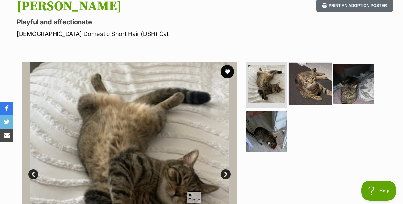
click at [297, 84] on img at bounding box center [310, 84] width 43 height 43
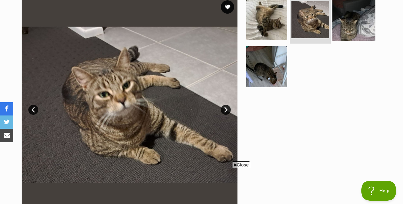
click at [344, 30] on img at bounding box center [353, 19] width 43 height 43
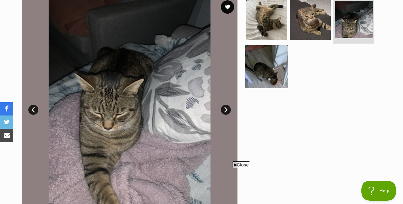
click at [276, 67] on img at bounding box center [266, 66] width 43 height 43
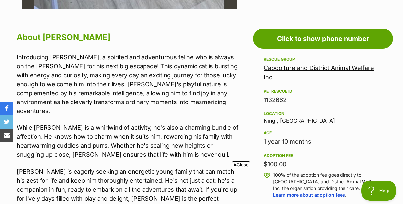
scroll to position [346, 0]
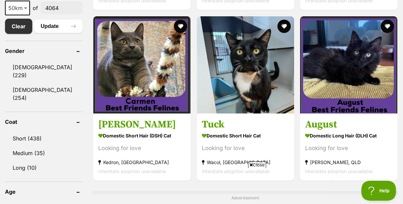
scroll to position [388, 0]
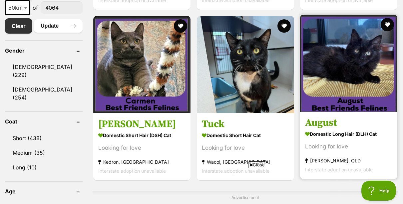
click at [331, 105] on img at bounding box center [348, 63] width 97 height 97
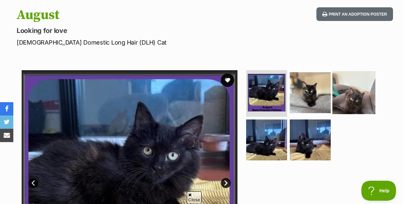
click at [350, 93] on img at bounding box center [353, 92] width 43 height 43
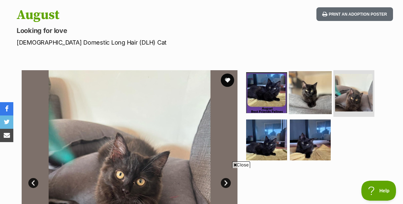
click at [313, 100] on img at bounding box center [310, 92] width 43 height 43
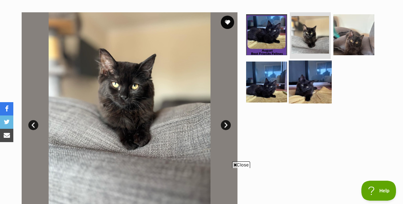
click at [311, 93] on img at bounding box center [310, 81] width 43 height 43
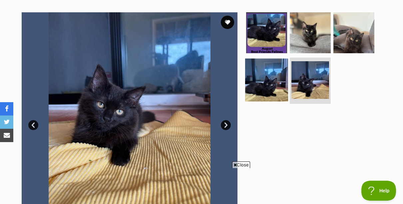
click at [278, 85] on img at bounding box center [266, 79] width 43 height 43
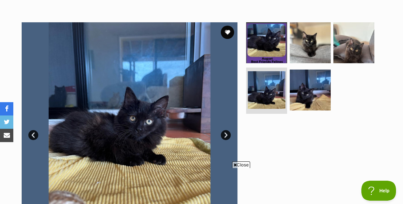
scroll to position [116, 0]
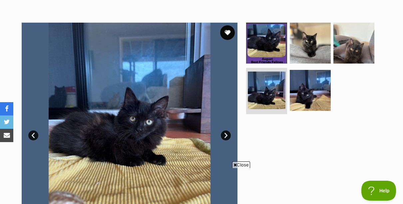
click at [228, 34] on button "favourite" at bounding box center [227, 32] width 15 height 15
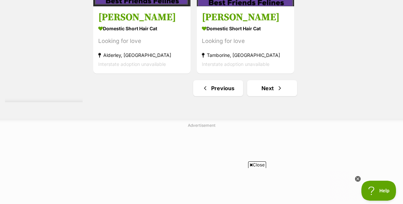
scroll to position [1540, 0]
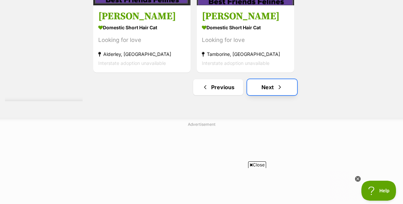
click at [264, 94] on link "Next" at bounding box center [272, 87] width 50 height 16
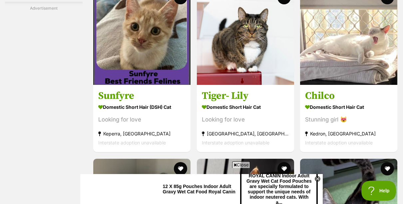
scroll to position [1117, 0]
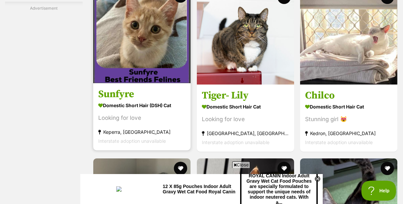
click at [178, 64] on img at bounding box center [141, 34] width 97 height 97
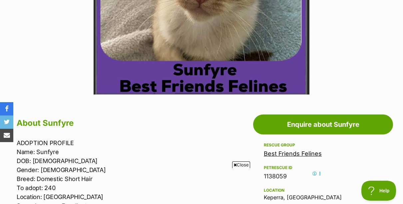
scroll to position [260, 0]
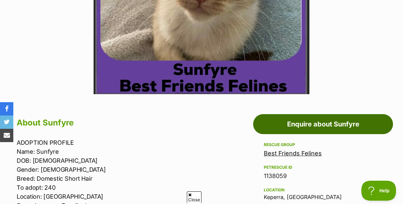
click at [310, 123] on link "Enquire about Sunfyre" at bounding box center [323, 124] width 140 height 20
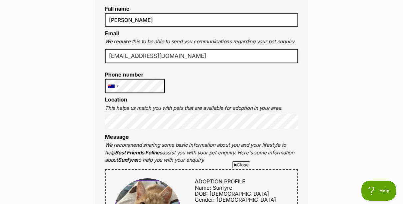
click at [231, 104] on li "Location This helps us match you with pets that are available for adoption in y…" at bounding box center [201, 113] width 193 height 32
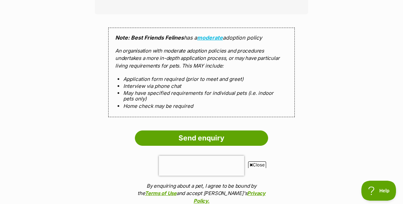
scroll to position [698, 0]
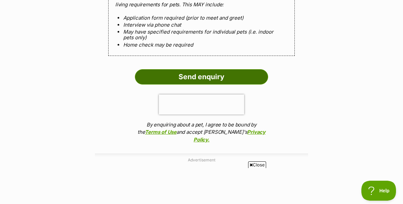
click at [199, 78] on input "Send enquiry" at bounding box center [201, 76] width 133 height 15
